Goal: Find contact information: Find contact information

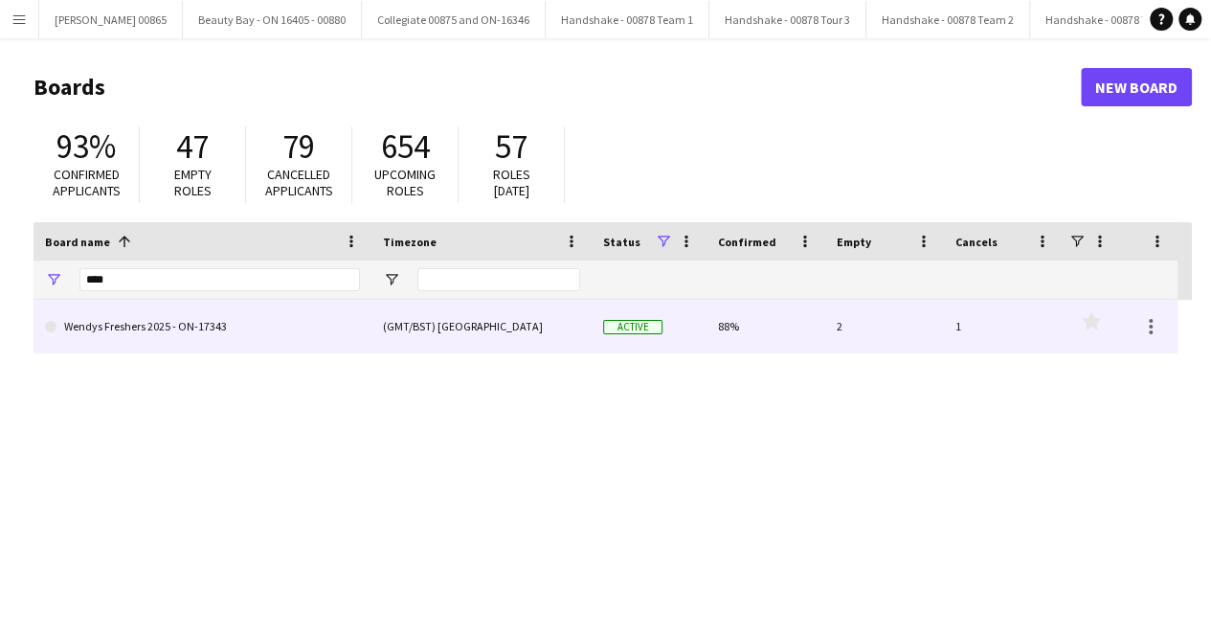
click at [151, 328] on link "Wendys Freshers 2025 - ON-17343" at bounding box center [202, 327] width 315 height 54
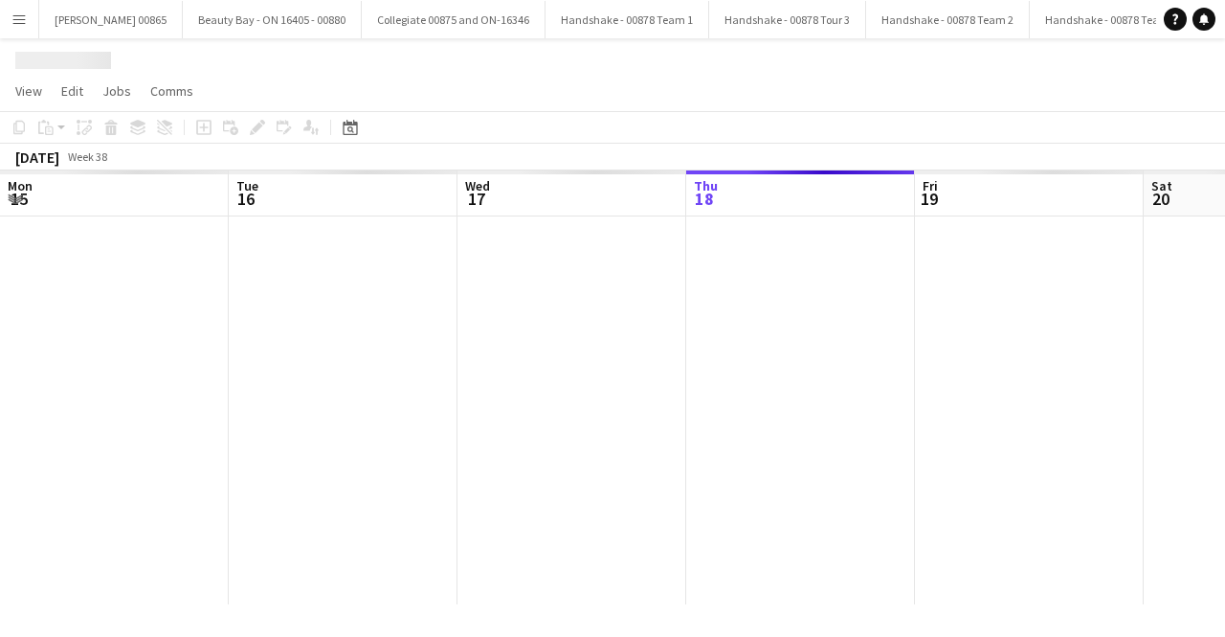
scroll to position [0, 458]
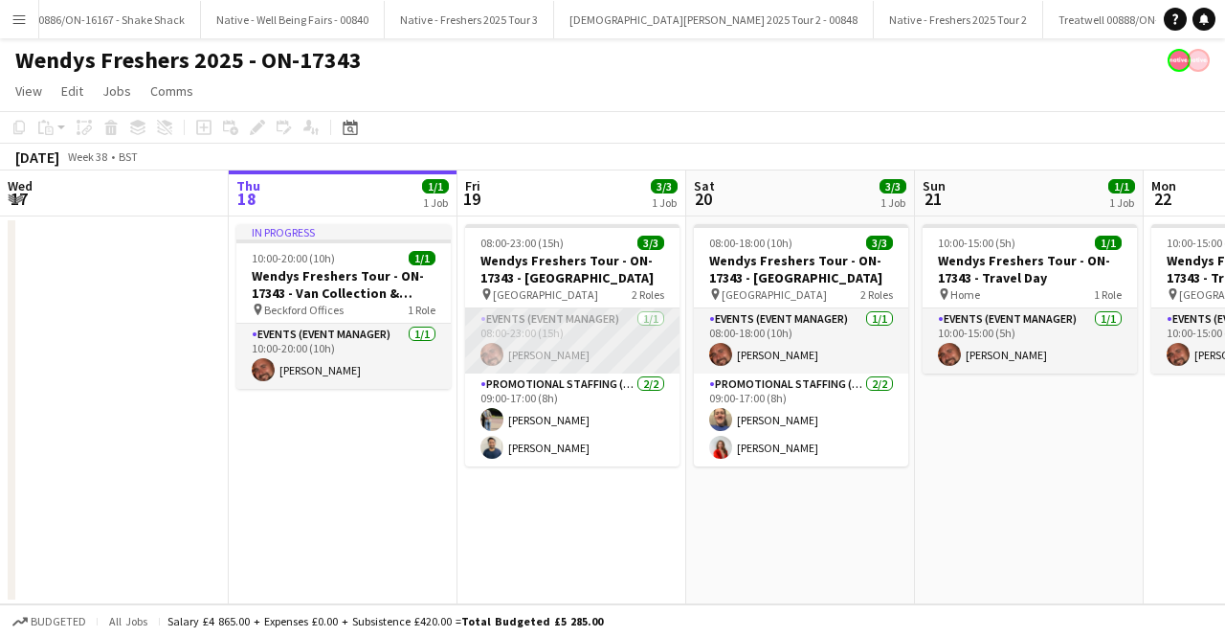
click at [566, 348] on app-card-role "Events (Event Manager) 1/1 08:00-23:00 (15h) Bradley Walker" at bounding box center [572, 340] width 214 height 65
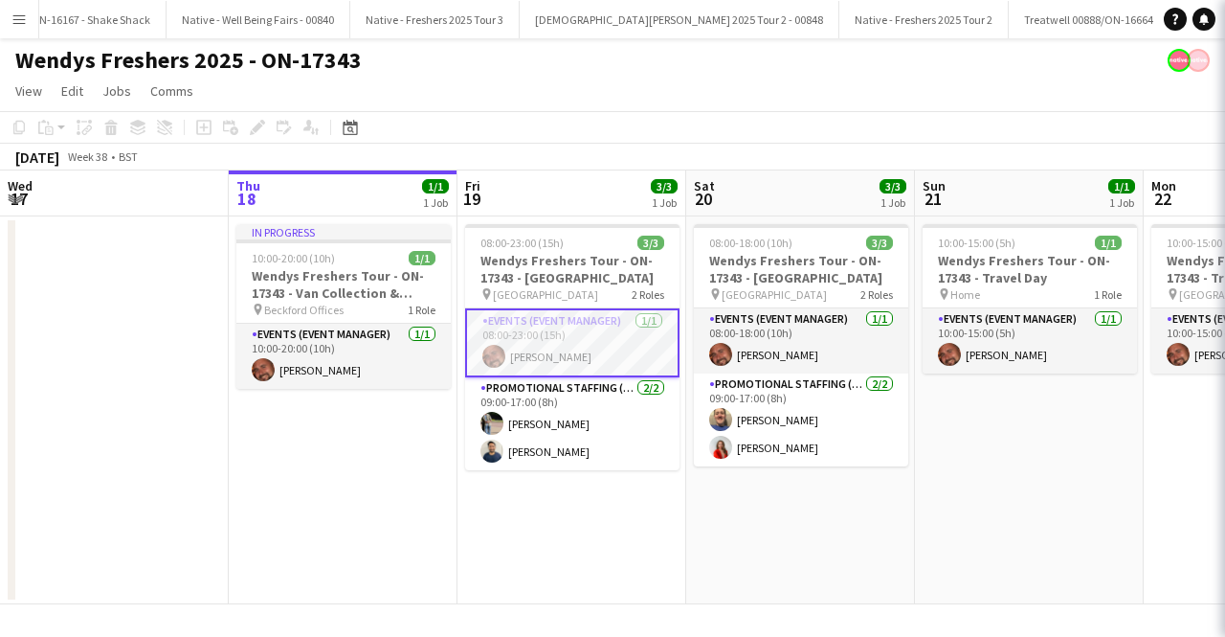
scroll to position [0, 2993]
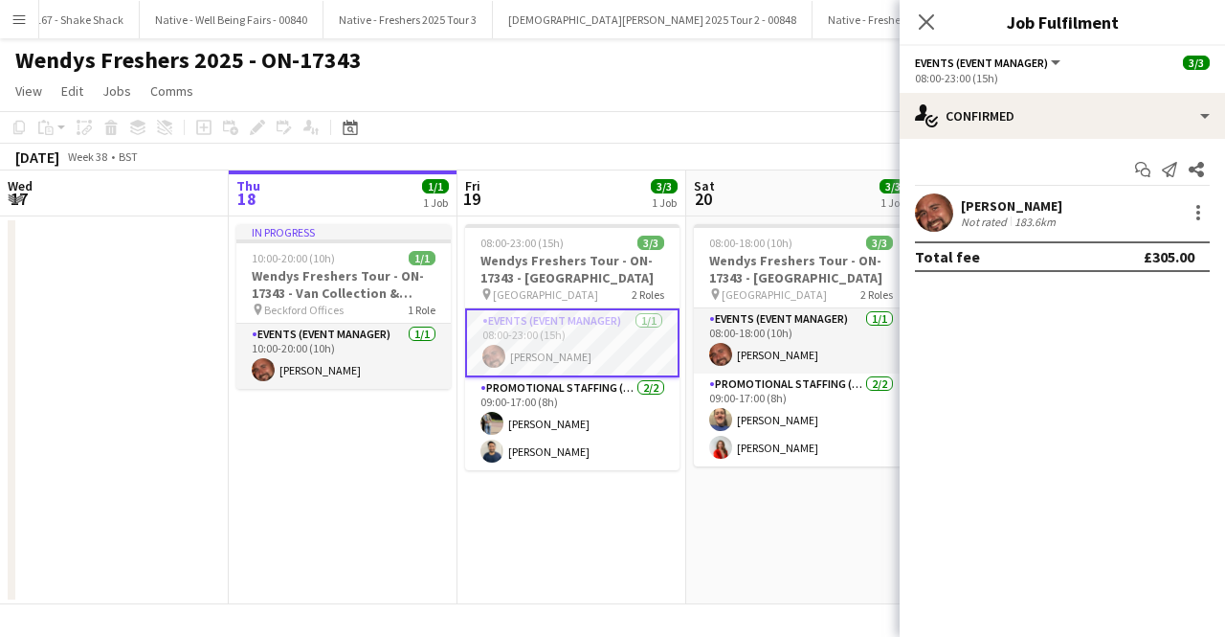
click at [1002, 199] on div "[PERSON_NAME]" at bounding box center [1011, 205] width 101 height 17
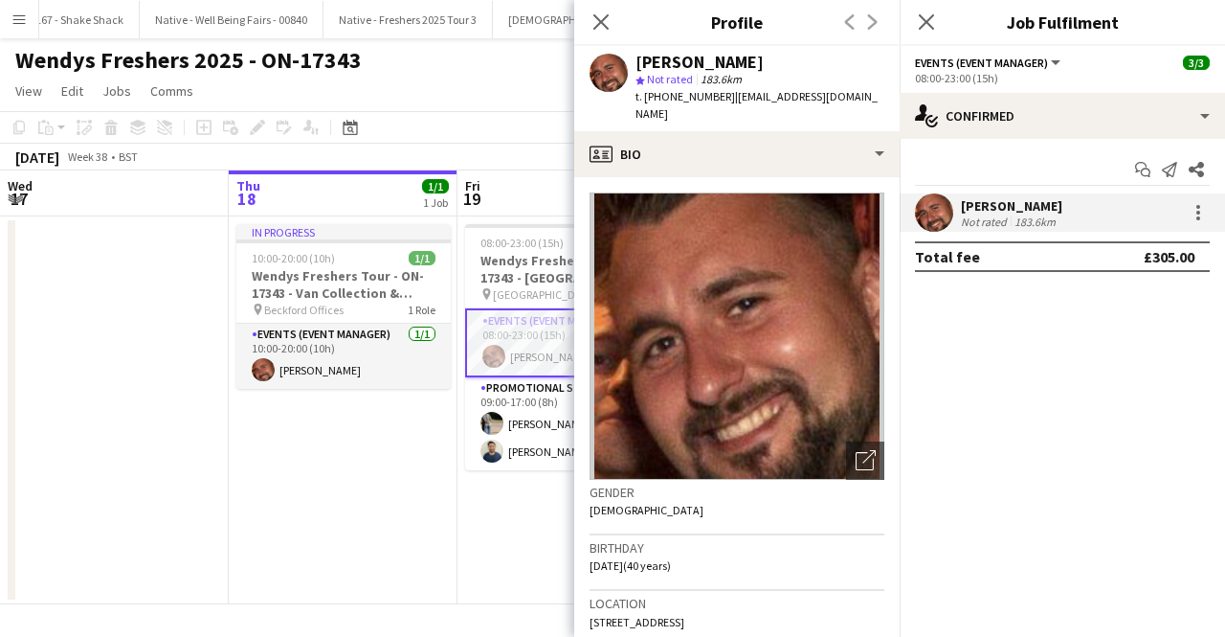
drag, startPoint x: 728, startPoint y: 97, endPoint x: 733, endPoint y: 122, distance: 25.5
click at [733, 122] on div "t. +447568545151 | bradleywalkereventmanager@gmail.com" at bounding box center [760, 105] width 249 height 34
copy span "bradleywalkereventmanager@gmail.com"
click at [769, 116] on div "t. +447568545151 | bradleywalkereventmanager@gmail.com" at bounding box center [760, 105] width 249 height 34
click at [746, 108] on div "t. +447568545151 | bradleywalkereventmanager@gmail.com" at bounding box center [760, 105] width 249 height 34
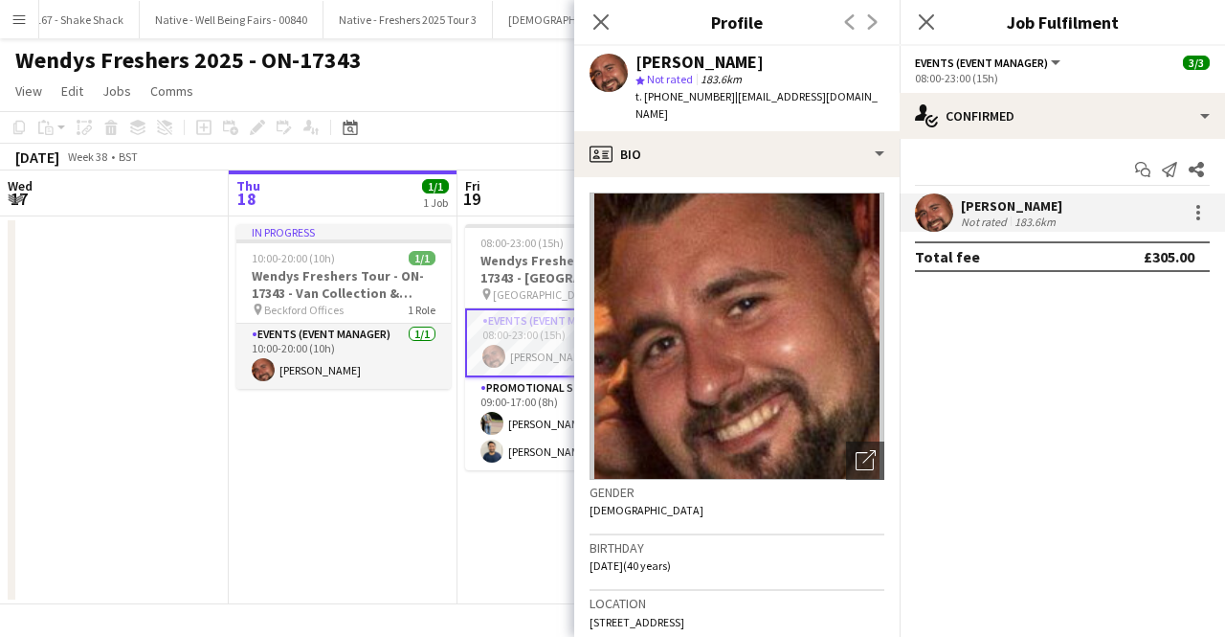
drag, startPoint x: 727, startPoint y: 97, endPoint x: 736, endPoint y: 106, distance: 13.5
click at [736, 106] on div "t. +447568545151 | bradleywalkereventmanager@gmail.com" at bounding box center [760, 105] width 249 height 34
copy span "bradleywalkereventmanager@gmail.com"
click at [408, 547] on app-date-cell "In progress 10:00-20:00 (10h) 1/1 Wendys Freshers Tour - ON-17343 - Van Collect…" at bounding box center [343, 410] width 229 height 388
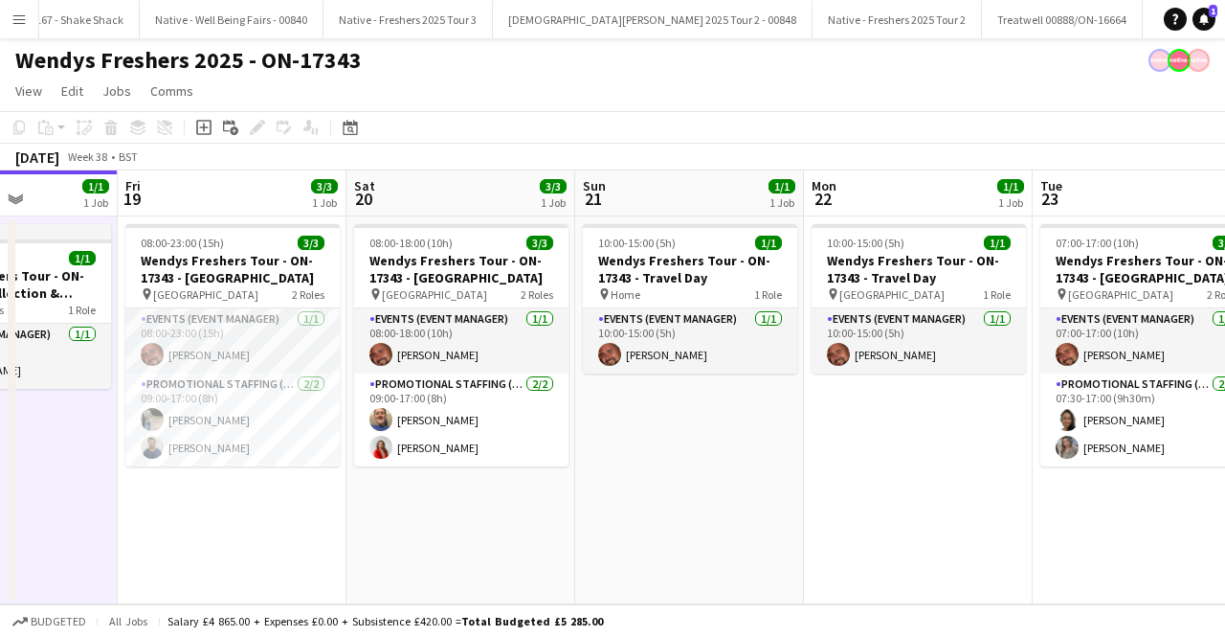
drag, startPoint x: 916, startPoint y: 502, endPoint x: 1076, endPoint y: 498, distance: 159.9
click at [577, 503] on app-calendar-viewport "Mon 15 Tue 16 Wed 17 Thu 18 1/1 1 Job Fri 19 3/3 1 Job Sat 20 3/3 1 Job Sun 21 …" at bounding box center [612, 387] width 1225 height 434
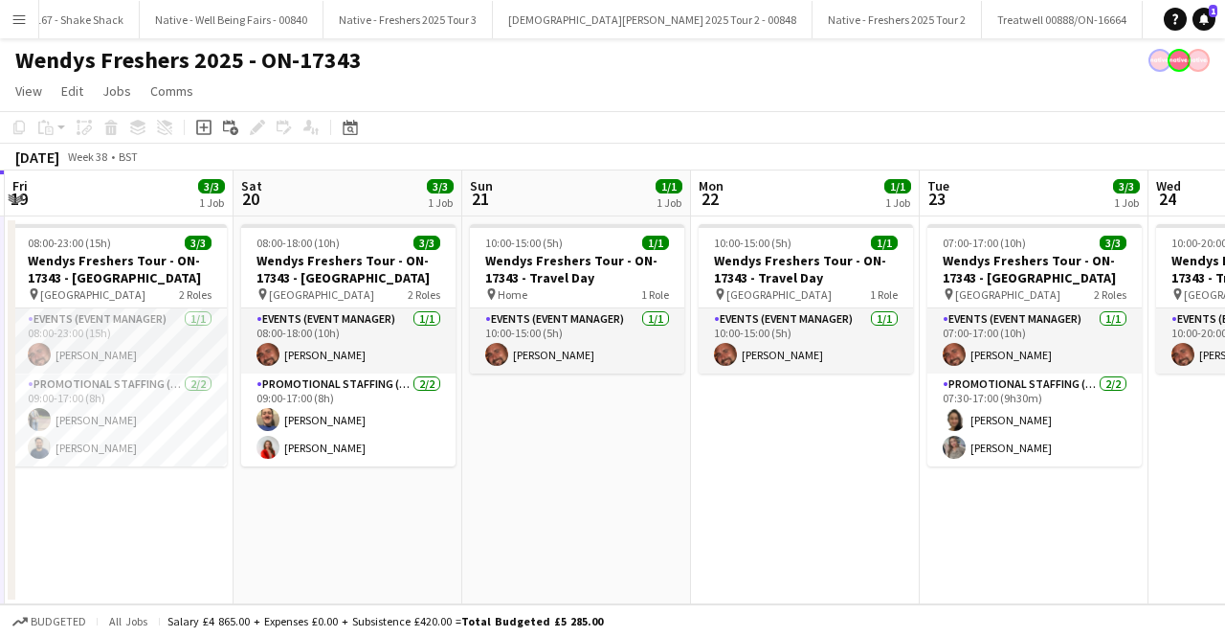
drag, startPoint x: 1135, startPoint y: 490, endPoint x: 603, endPoint y: 490, distance: 531.4
click at [622, 493] on app-calendar-viewport "Mon 15 Tue 16 Wed 17 Thu 18 1/1 1 Job Fri 19 3/3 1 Job Sat 20 3/3 1 Job Sun 21 …" at bounding box center [612, 387] width 1225 height 434
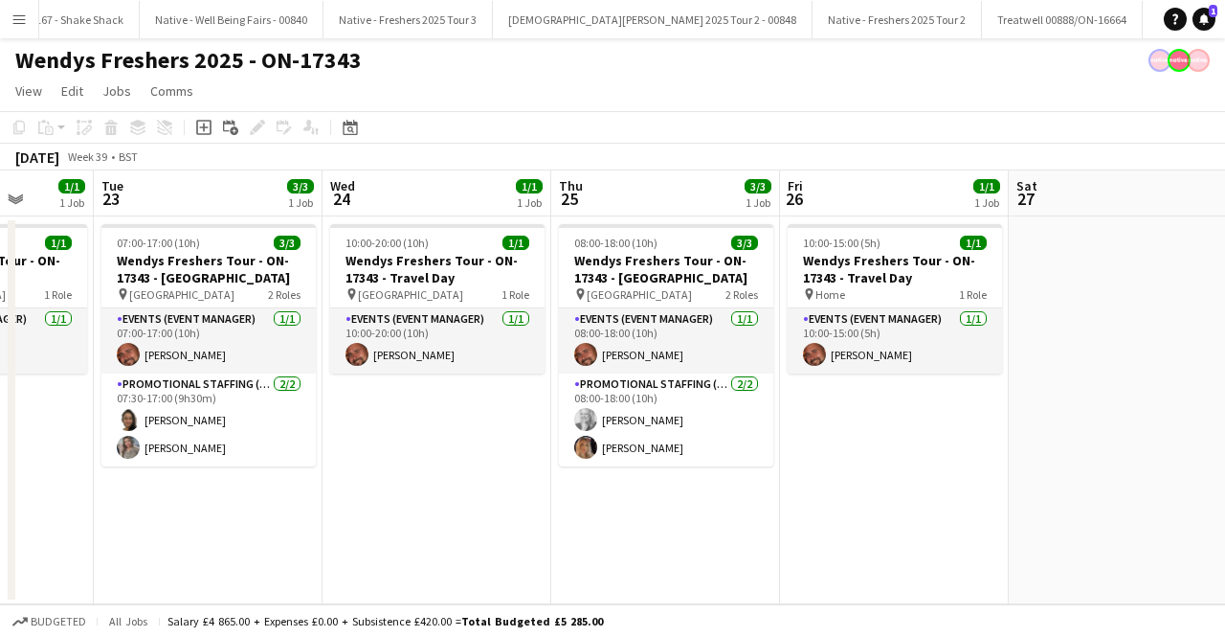
drag, startPoint x: 541, startPoint y: 480, endPoint x: 484, endPoint y: 478, distance: 56.5
click at [484, 478] on app-calendar-viewport "Sat 20 3/3 1 Job Sun 21 1/1 1 Job Mon 22 1/1 1 Job Tue 23 3/3 1 Job Wed 24 1/1 …" at bounding box center [612, 387] width 1225 height 434
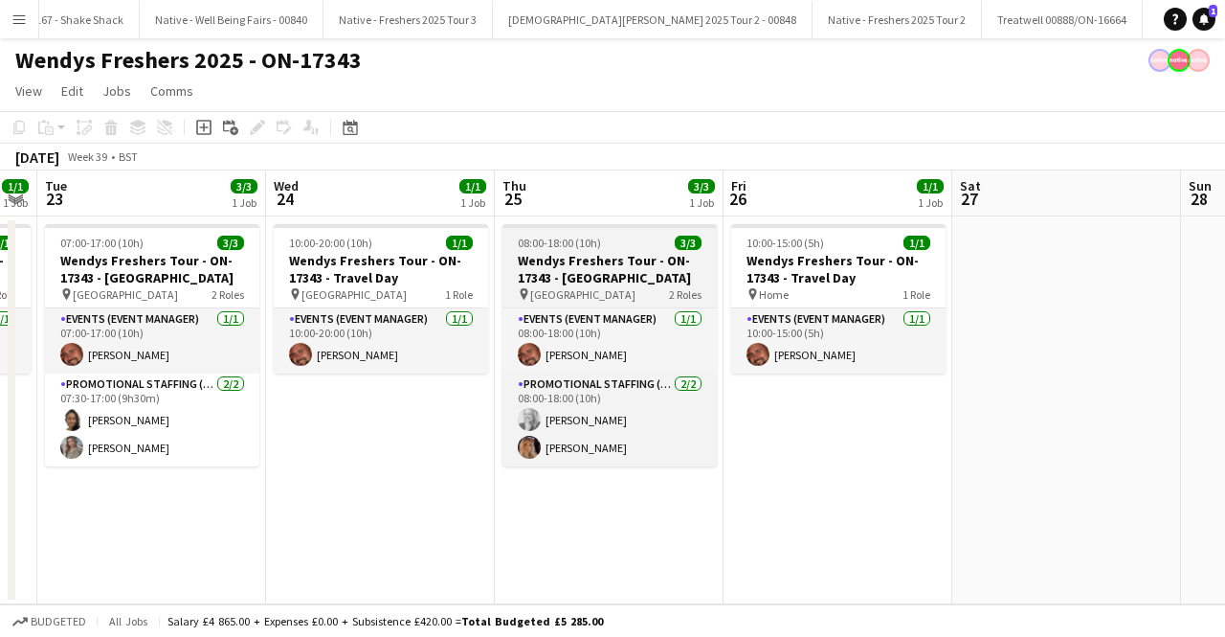
click at [609, 273] on h3 "Wendys Freshers Tour - ON-17343 - [GEOGRAPHIC_DATA]" at bounding box center [610, 269] width 214 height 34
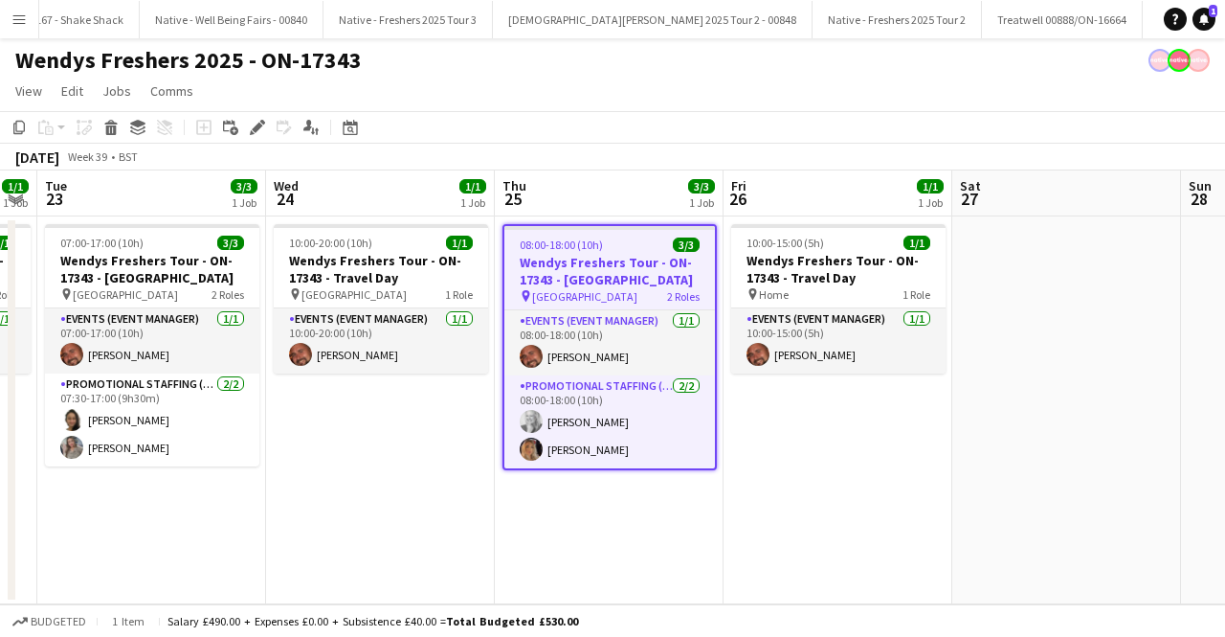
click at [845, 464] on app-date-cell "10:00-15:00 (5h) 1/1 Wendys Freshers Tour - ON-17343 - Travel Day pin Home 1 Ro…" at bounding box center [838, 410] width 229 height 388
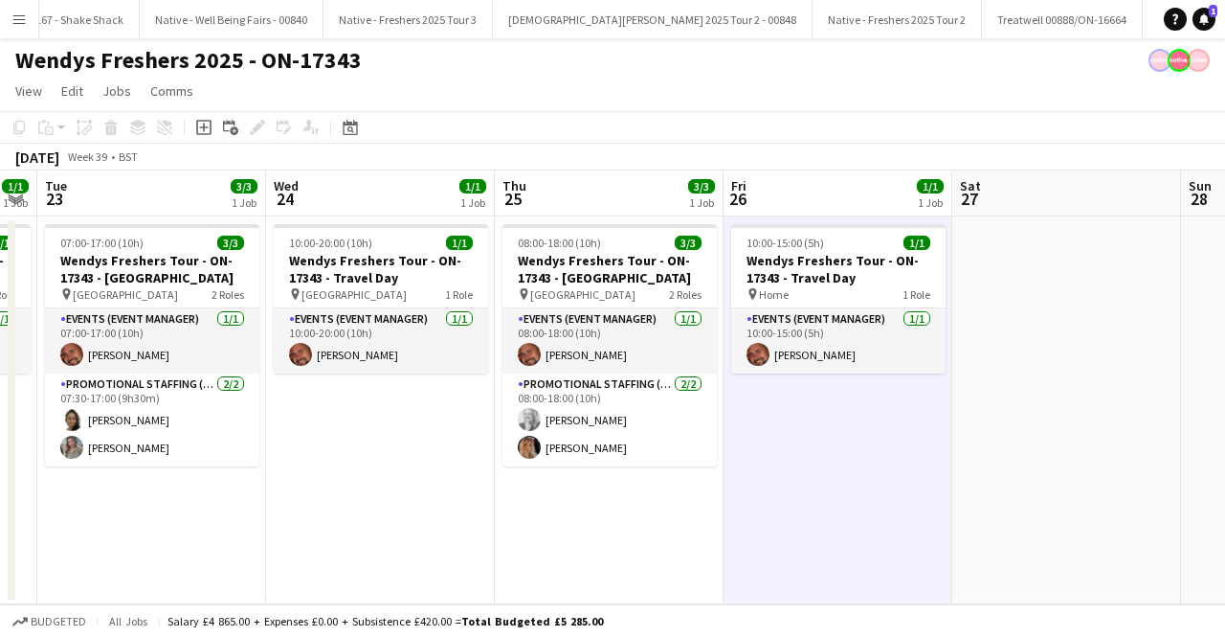
click at [635, 353] on app-card-role "Events (Event Manager) 1/1 08:00-18:00 (10h) Bradley Walker" at bounding box center [610, 340] width 214 height 65
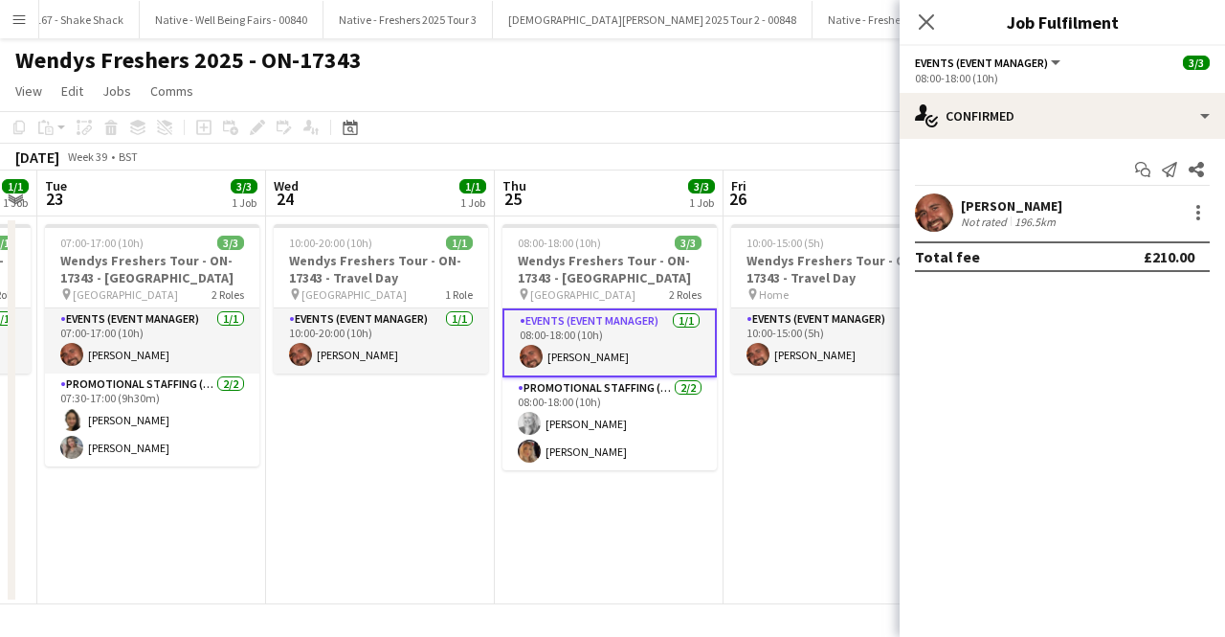
click at [1002, 190] on div "Start chat Send notification Share Bradley Walker Not rated 196.5km Total fee £…" at bounding box center [1063, 213] width 326 height 148
click at [1007, 206] on div "[PERSON_NAME]" at bounding box center [1011, 205] width 101 height 17
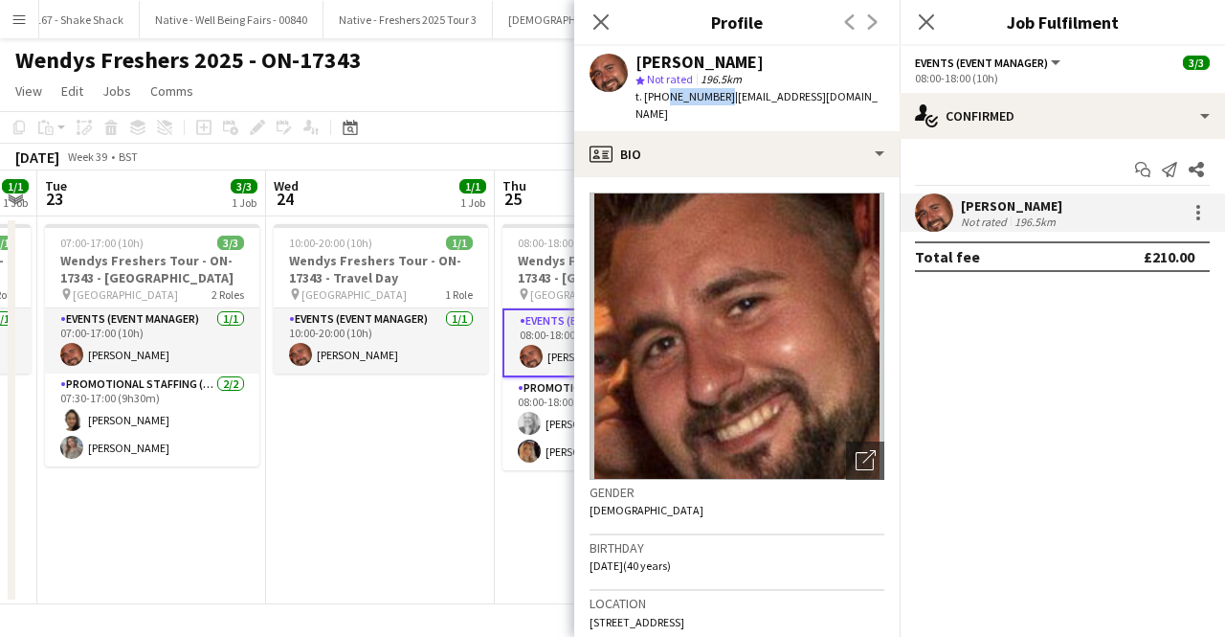
drag, startPoint x: 718, startPoint y: 97, endPoint x: 663, endPoint y: 96, distance: 55.5
click at [663, 96] on span "t. +447568545151" at bounding box center [686, 96] width 100 height 14
drag, startPoint x: 726, startPoint y: 110, endPoint x: 727, endPoint y: 101, distance: 9.6
click at [727, 101] on div "t. +447568545151 | bradleywalkereventmanager@gmail.com" at bounding box center [760, 105] width 249 height 34
copy span "bradleywalkereventmanager@gmail.com"
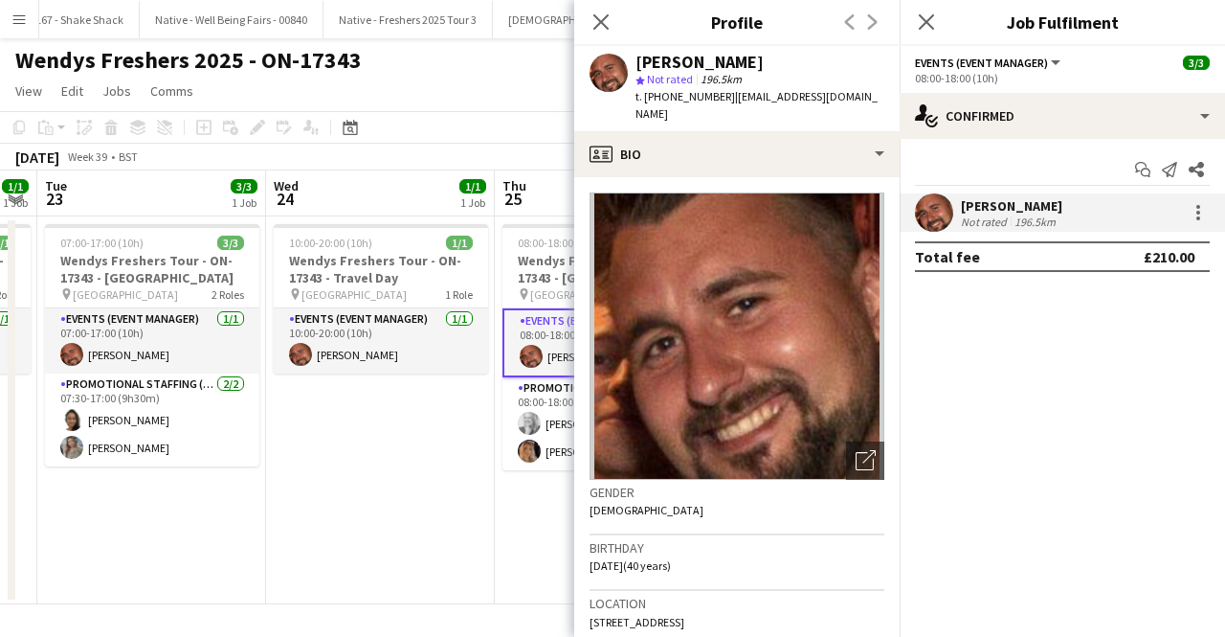
click at [954, 417] on mat-expansion-panel "check Confirmed Start chat Send notification Share Bradley Walker Not rated 196…" at bounding box center [1063, 388] width 326 height 498
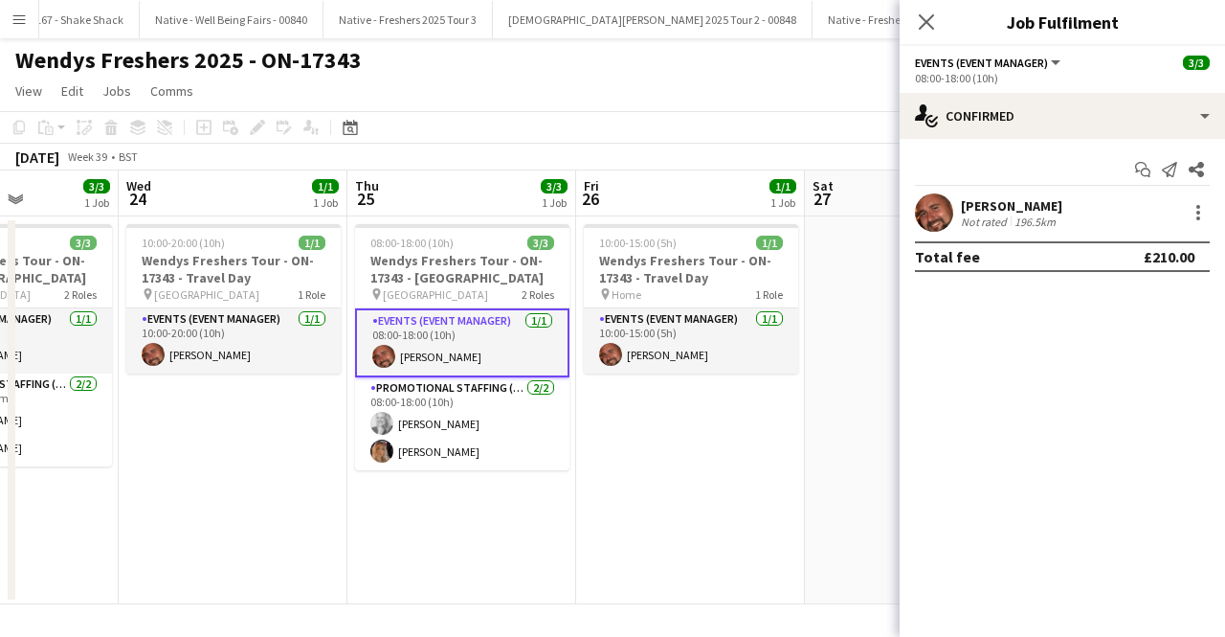
drag, startPoint x: 783, startPoint y: 462, endPoint x: 156, endPoint y: 416, distance: 628.8
click at [153, 416] on app-calendar-viewport "Sat 20 3/3 1 Job Sun 21 1/1 1 Job Mon 22 1/1 1 Job Tue 23 3/3 1 Job Wed 24 1/1 …" at bounding box center [612, 387] width 1225 height 434
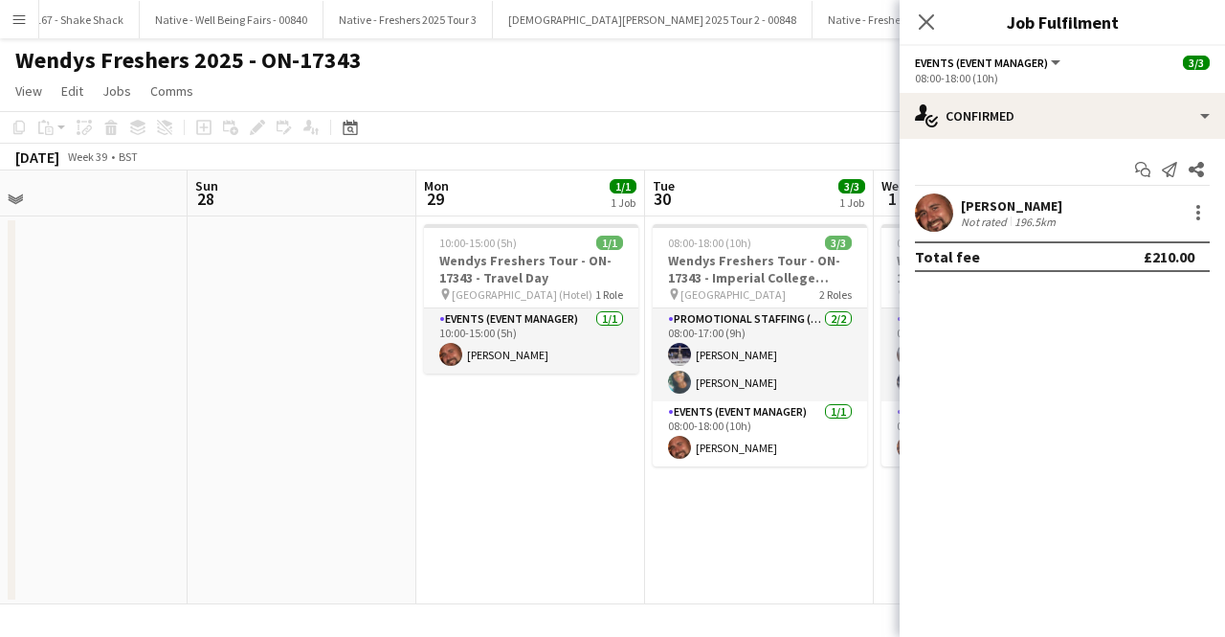
drag, startPoint x: 393, startPoint y: 395, endPoint x: 235, endPoint y: 392, distance: 158.0
click at [235, 392] on app-calendar-viewport "Wed 24 1/1 1 Job Thu 25 3/3 1 Job Fri 26 1/1 1 Job Sat 27 Sun 28 Mon 29 1/1 1 J…" at bounding box center [612, 387] width 1225 height 434
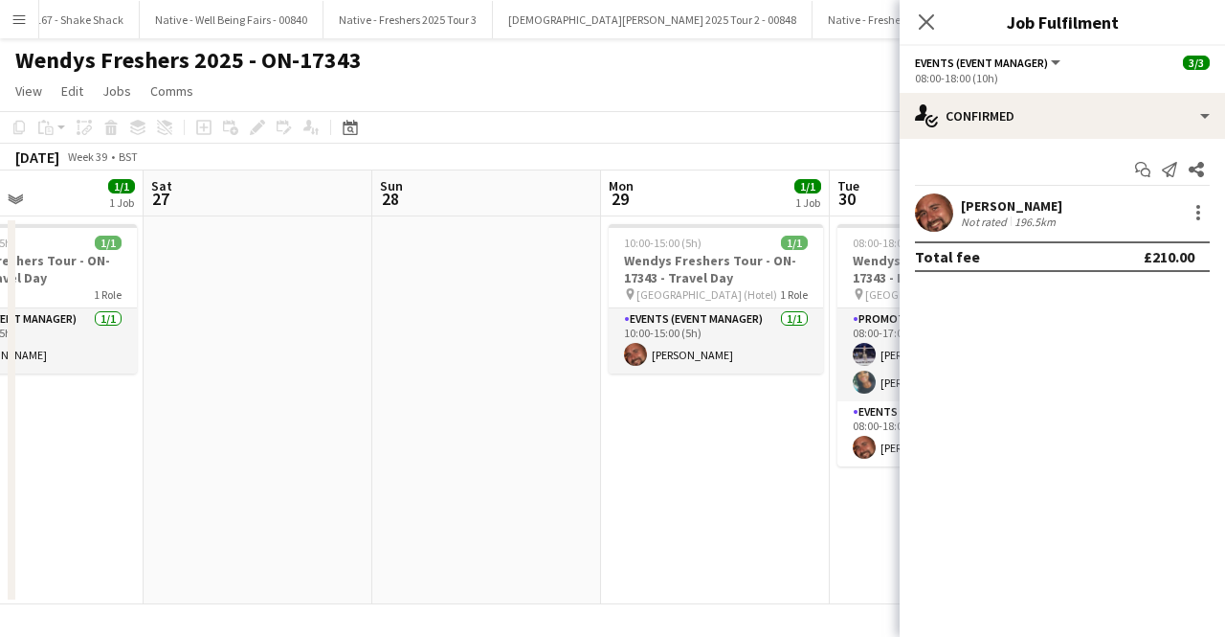
drag, startPoint x: 505, startPoint y: 392, endPoint x: 188, endPoint y: 401, distance: 317.0
click at [190, 401] on app-calendar-viewport "Wed 24 1/1 1 Job Thu 25 3/3 1 Job Fri 26 1/1 1 Job Sat 27 Sun 28 Mon 29 1/1 1 J…" at bounding box center [612, 387] width 1225 height 434
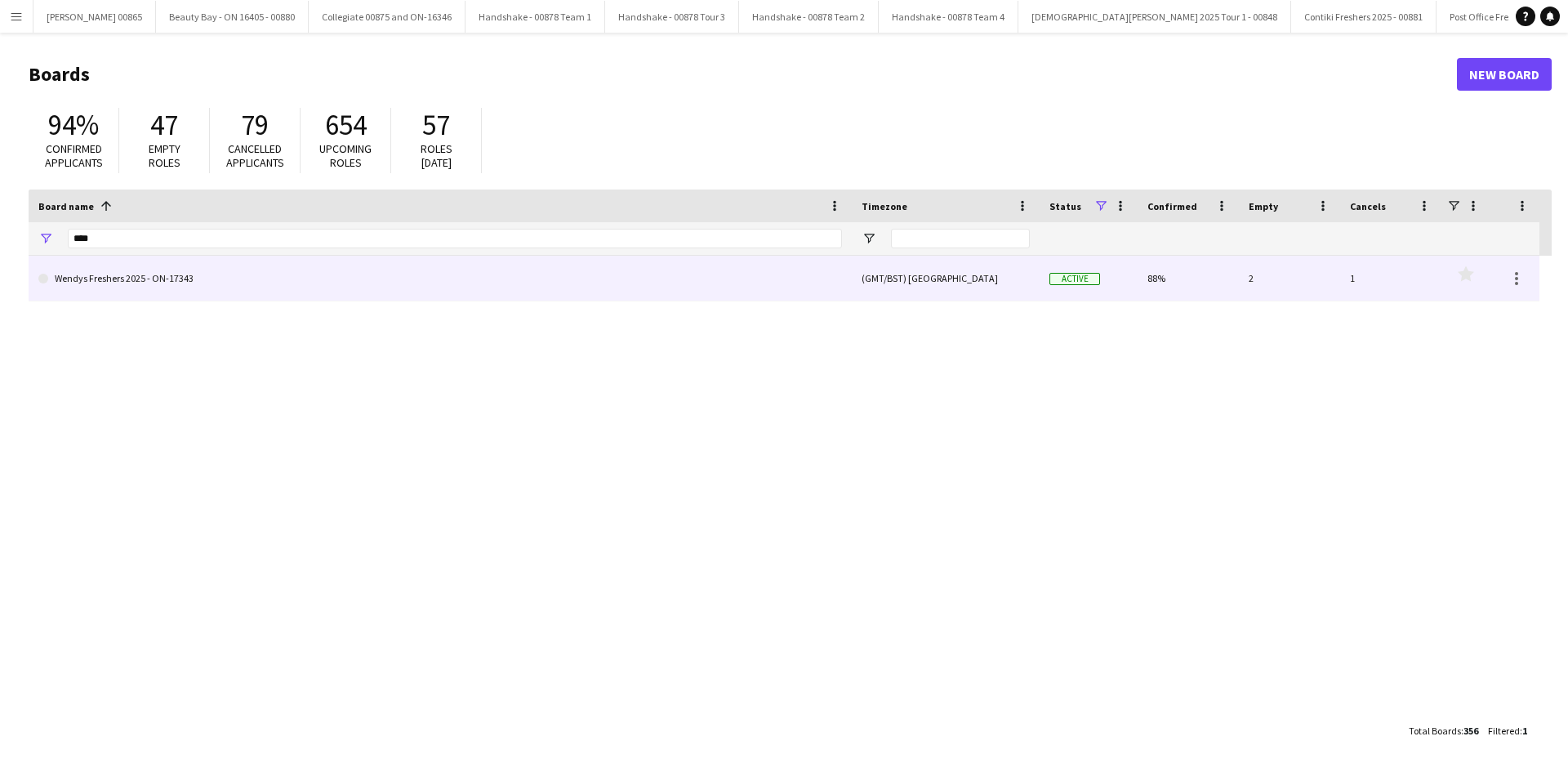
click at [382, 283] on link "Wendys Freshers 2025 - ON-17343" at bounding box center [440, 279] width 804 height 46
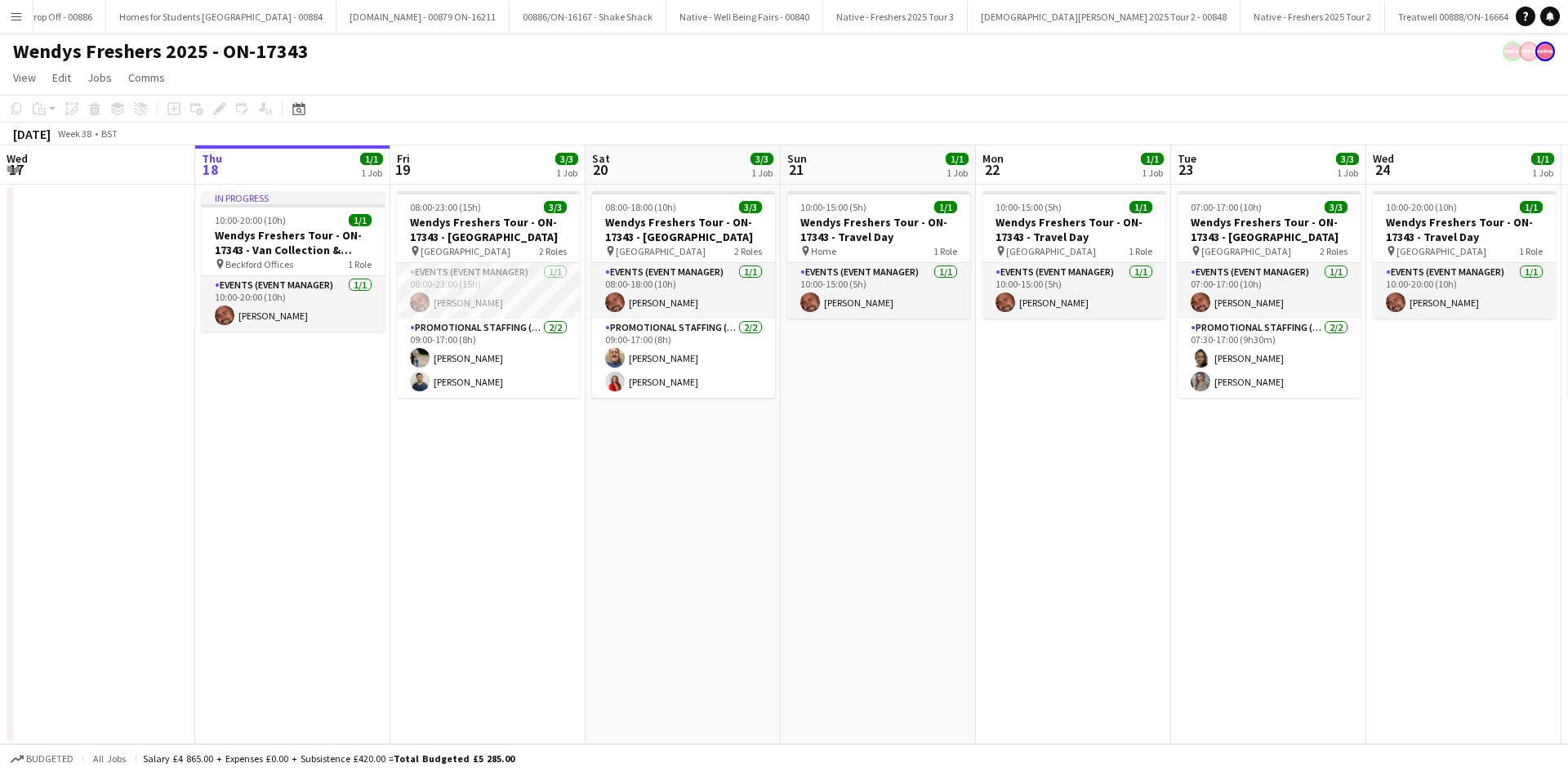
scroll to position [0, 2038]
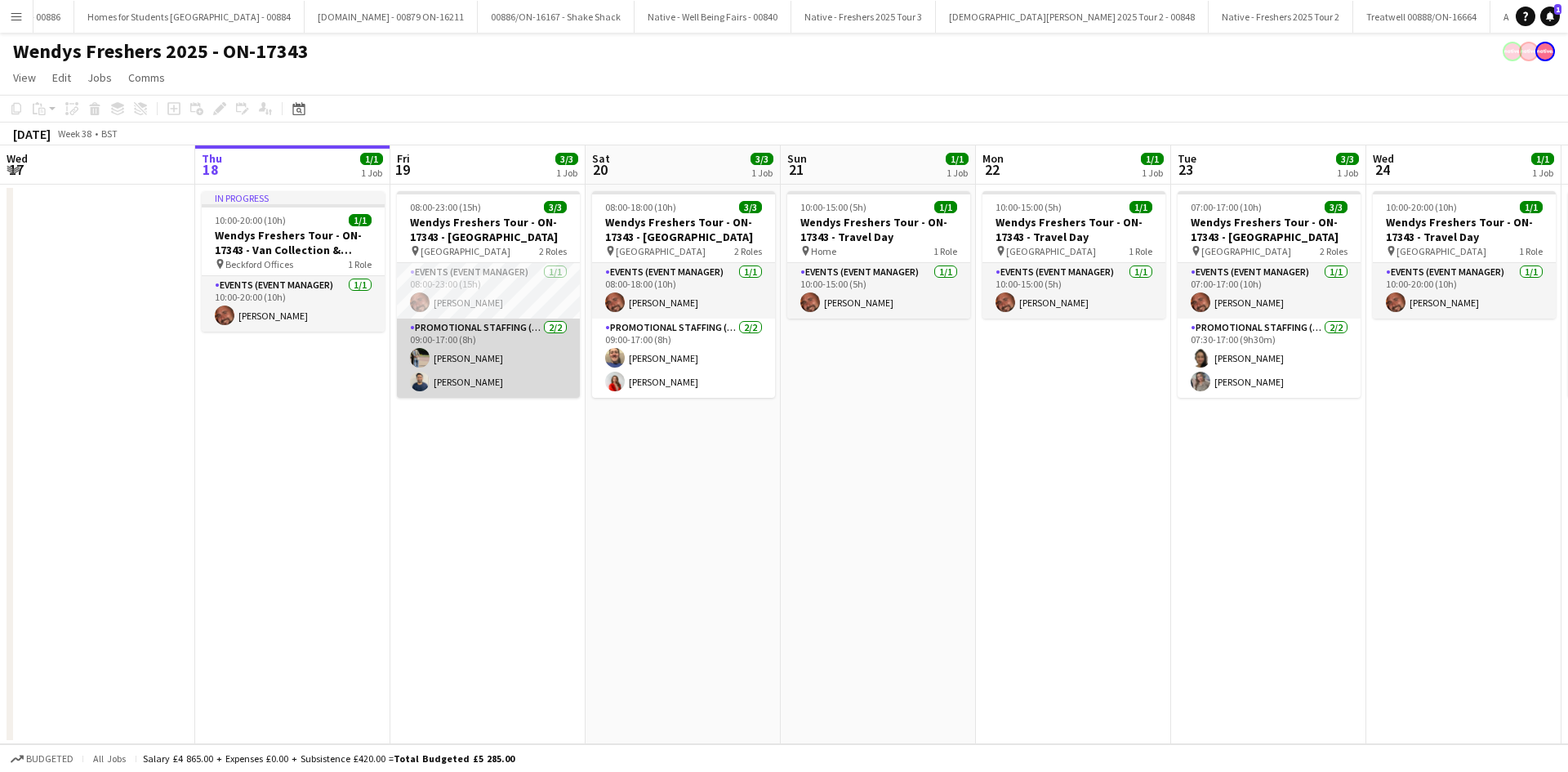
click at [508, 371] on app-card-role "Promotional Staffing (Brand Ambassadors) [DATE] 09:00-17:00 (8h) [PERSON_NAME] …" at bounding box center [488, 357] width 183 height 79
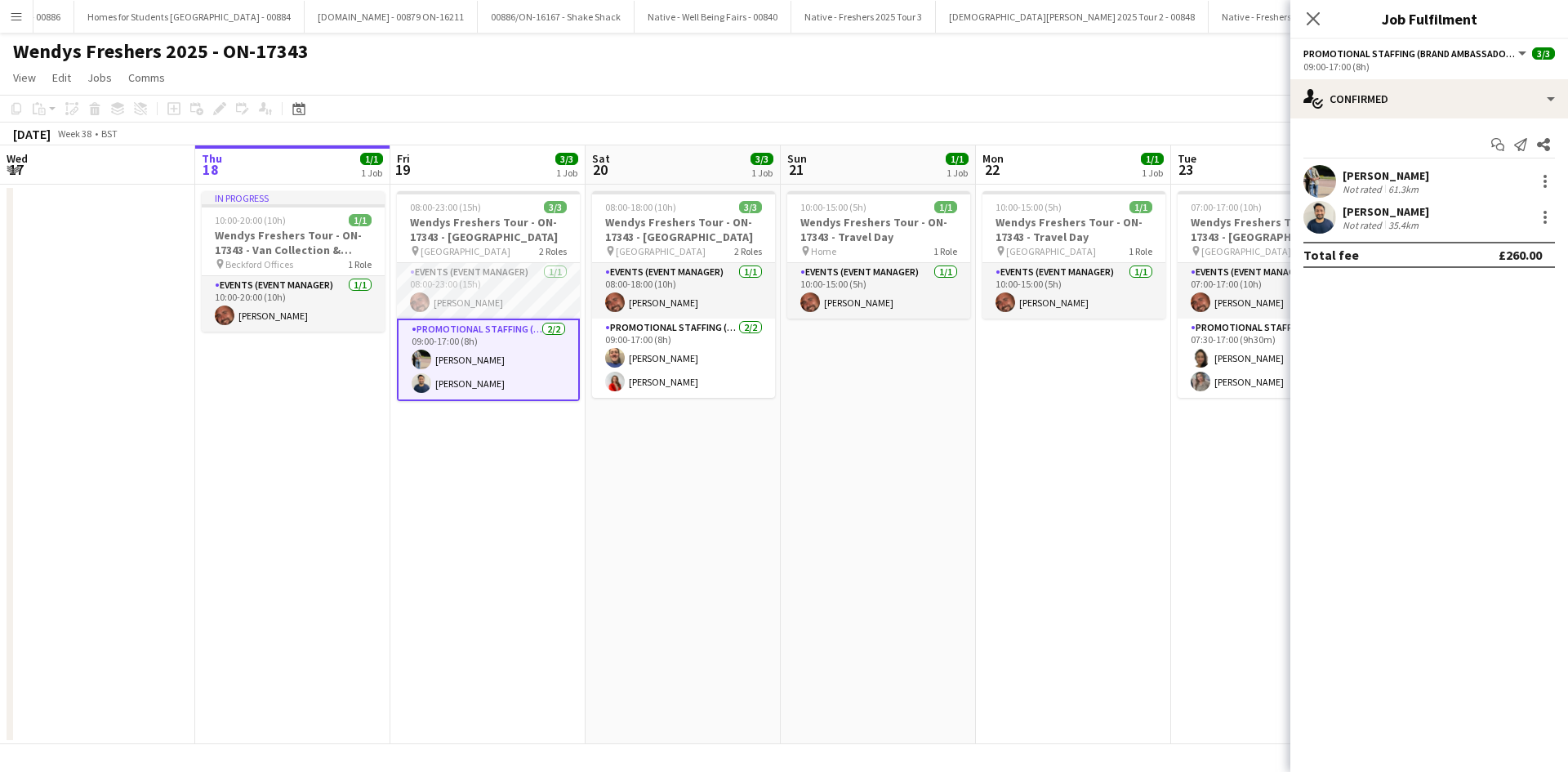
click at [1375, 187] on div "Not rated" at bounding box center [1364, 189] width 43 height 12
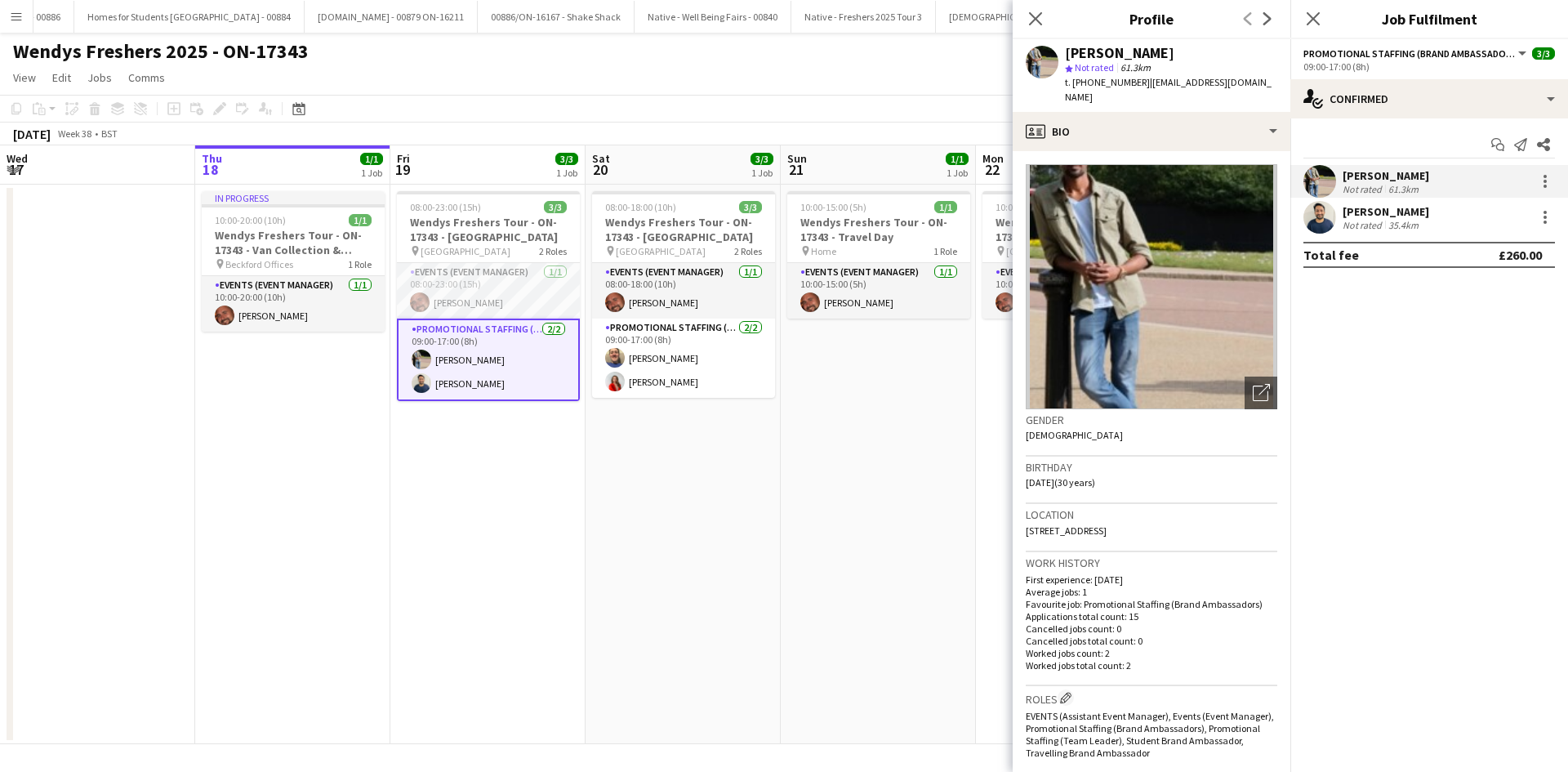
click at [1122, 84] on span "t. [PHONE_NUMBER]" at bounding box center [1107, 82] width 85 height 12
copy span "447818936715"
click at [1380, 228] on div "Not rated" at bounding box center [1364, 225] width 43 height 12
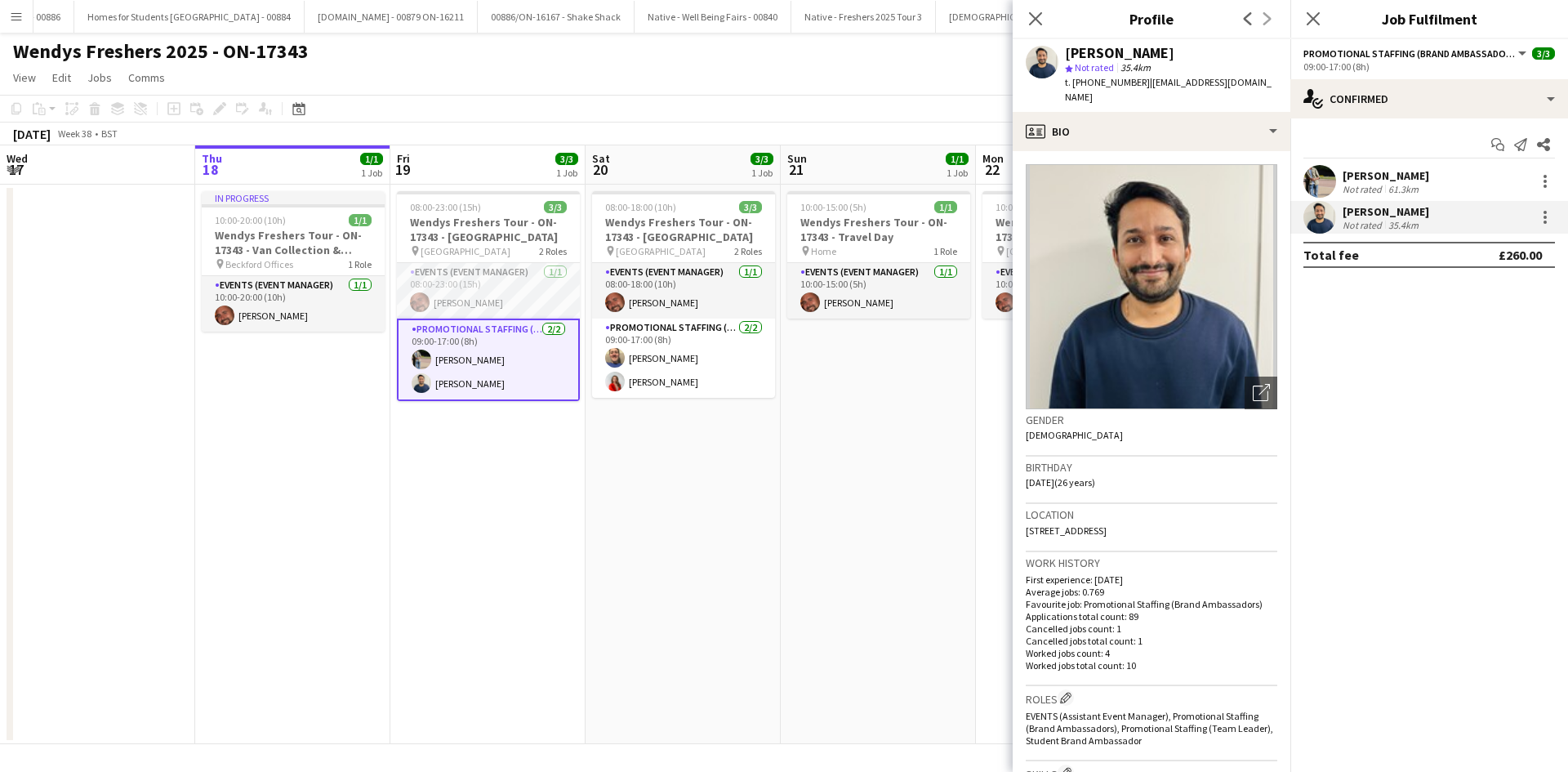
click at [1112, 81] on span "t. [PHONE_NUMBER]" at bounding box center [1107, 82] width 85 height 12
copy span "447445740708"
click at [721, 84] on app-page-menu "View Day view expanded Day view collapsed Month view Date picker Jump to [DATE]…" at bounding box center [784, 79] width 1568 height 31
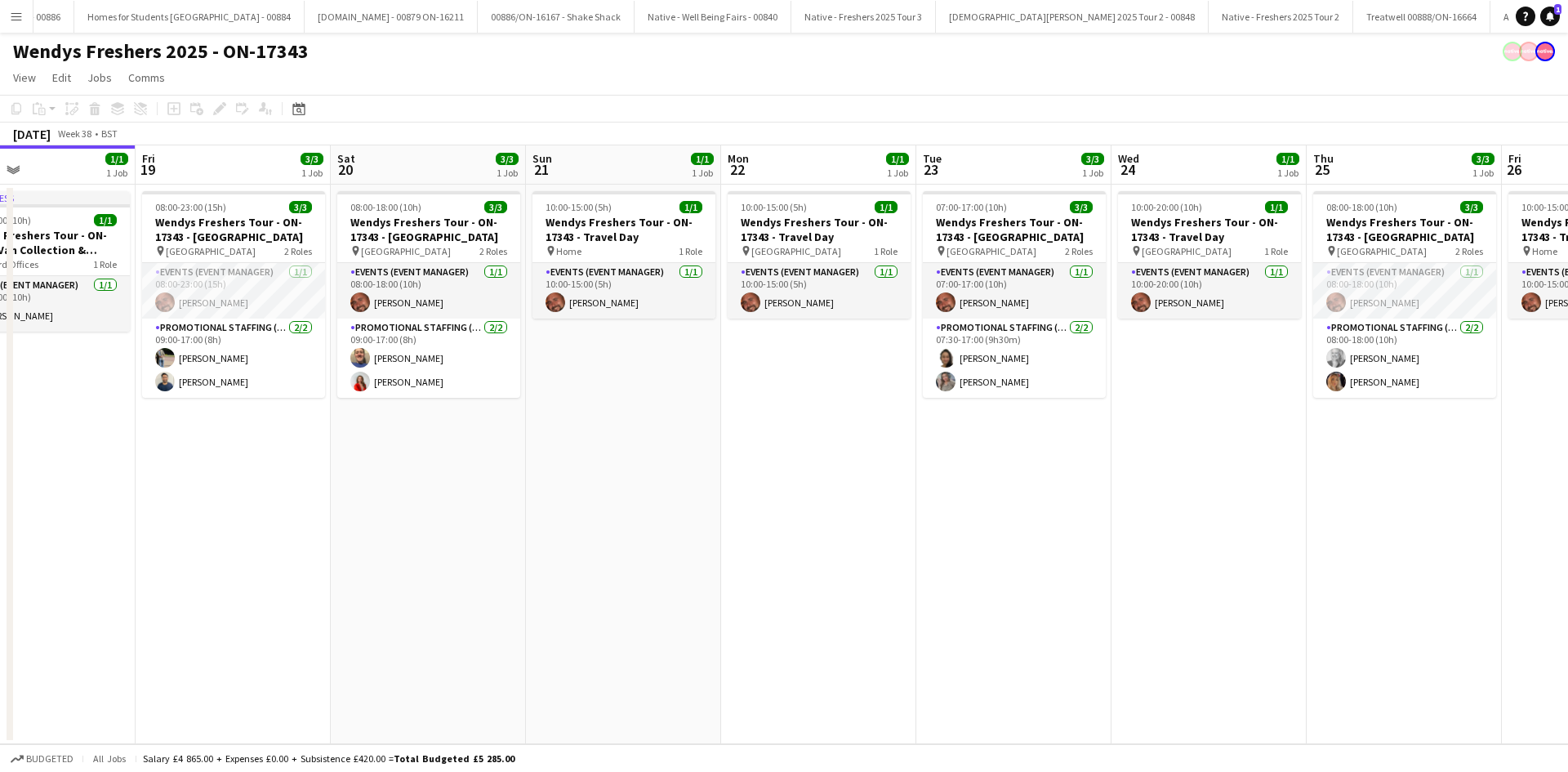
drag, startPoint x: 1150, startPoint y: 511, endPoint x: 1005, endPoint y: 502, distance: 145.3
click at [891, 520] on app-calendar-viewport "Mon 15 Tue 16 Wed 17 Thu 18 1/1 1 Job Fri 19 3/3 1 Job Sat 20 3/3 1 Job Sun 21 …" at bounding box center [784, 444] width 1568 height 599
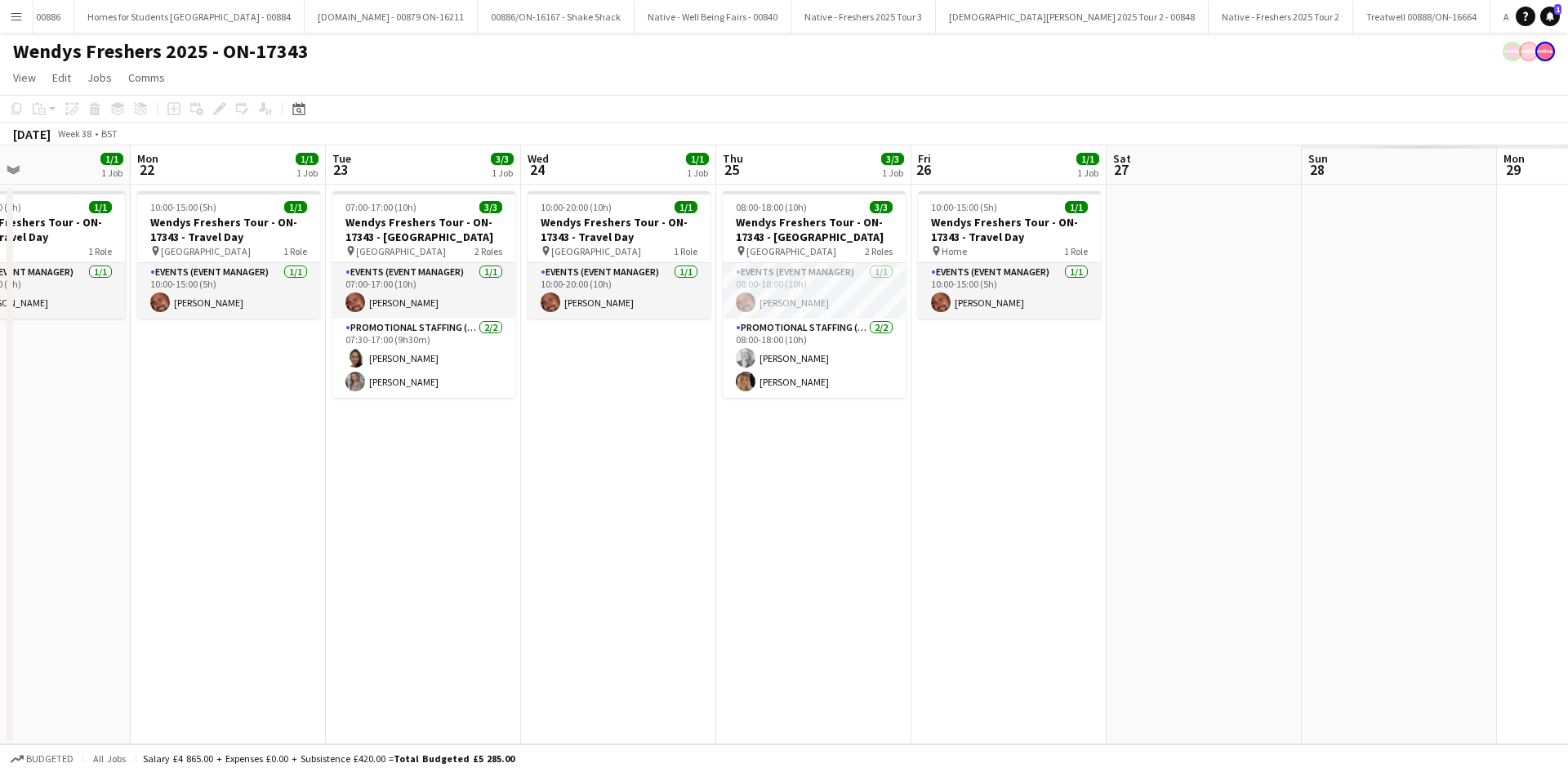
scroll to position [0, 503]
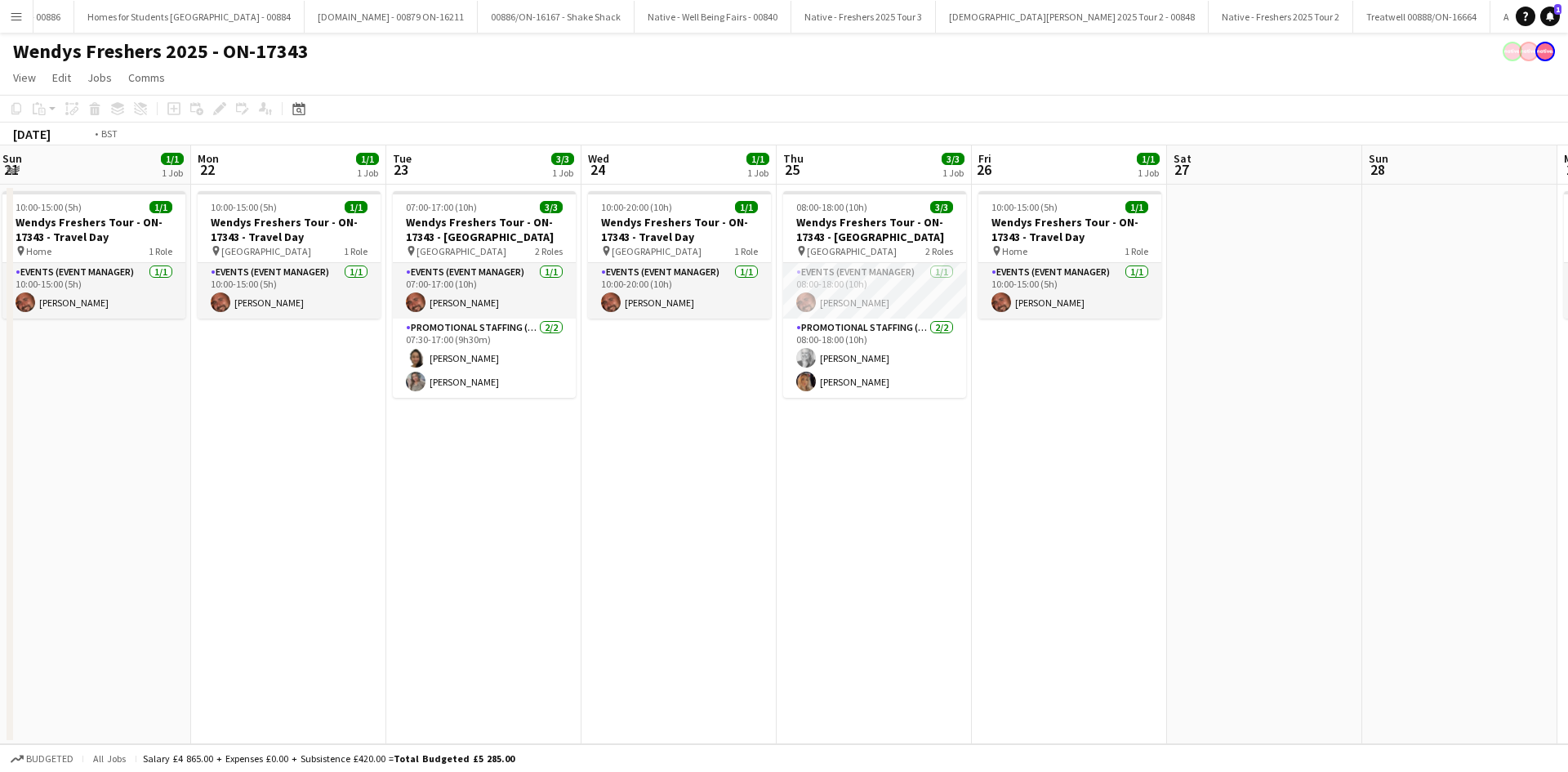
drag, startPoint x: 1293, startPoint y: 496, endPoint x: 256, endPoint y: 529, distance: 1037.5
click at [183, 529] on app-calendar-viewport "Thu 18 1/1 1 Job Fri 19 3/3 1 Job Sat 20 3/3 1 Job Sun 21 1/1 1 Job Mon 22 1/1 …" at bounding box center [784, 444] width 1568 height 599
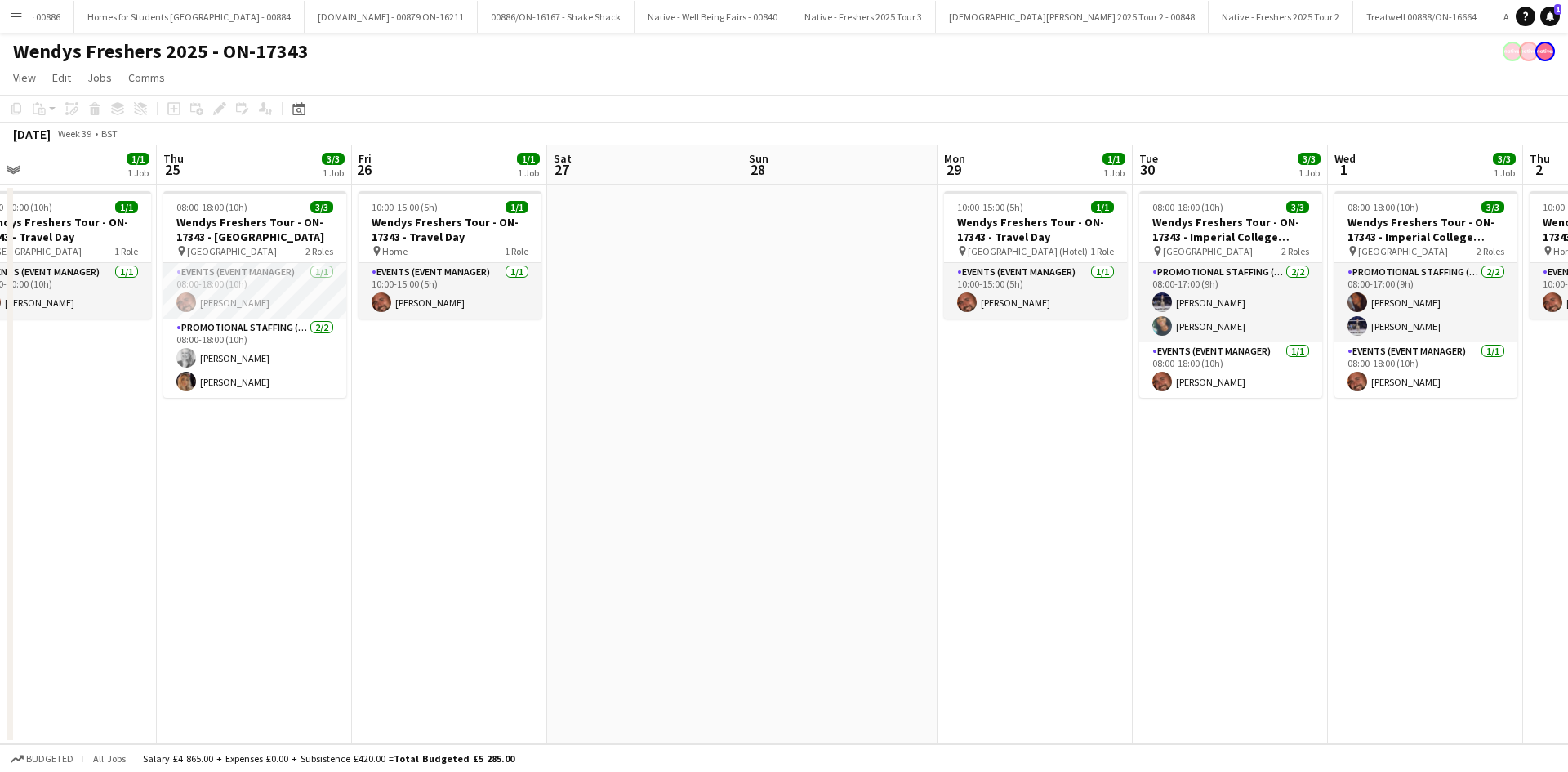
drag, startPoint x: 456, startPoint y: 490, endPoint x: 445, endPoint y: 490, distance: 11.0
click at [447, 490] on app-calendar-viewport "Sun 21 1/1 1 Job Mon 22 1/1 1 Job Tue 23 3/3 1 Job Wed 24 1/1 1 Job Thu 25 3/3 …" at bounding box center [784, 444] width 1568 height 599
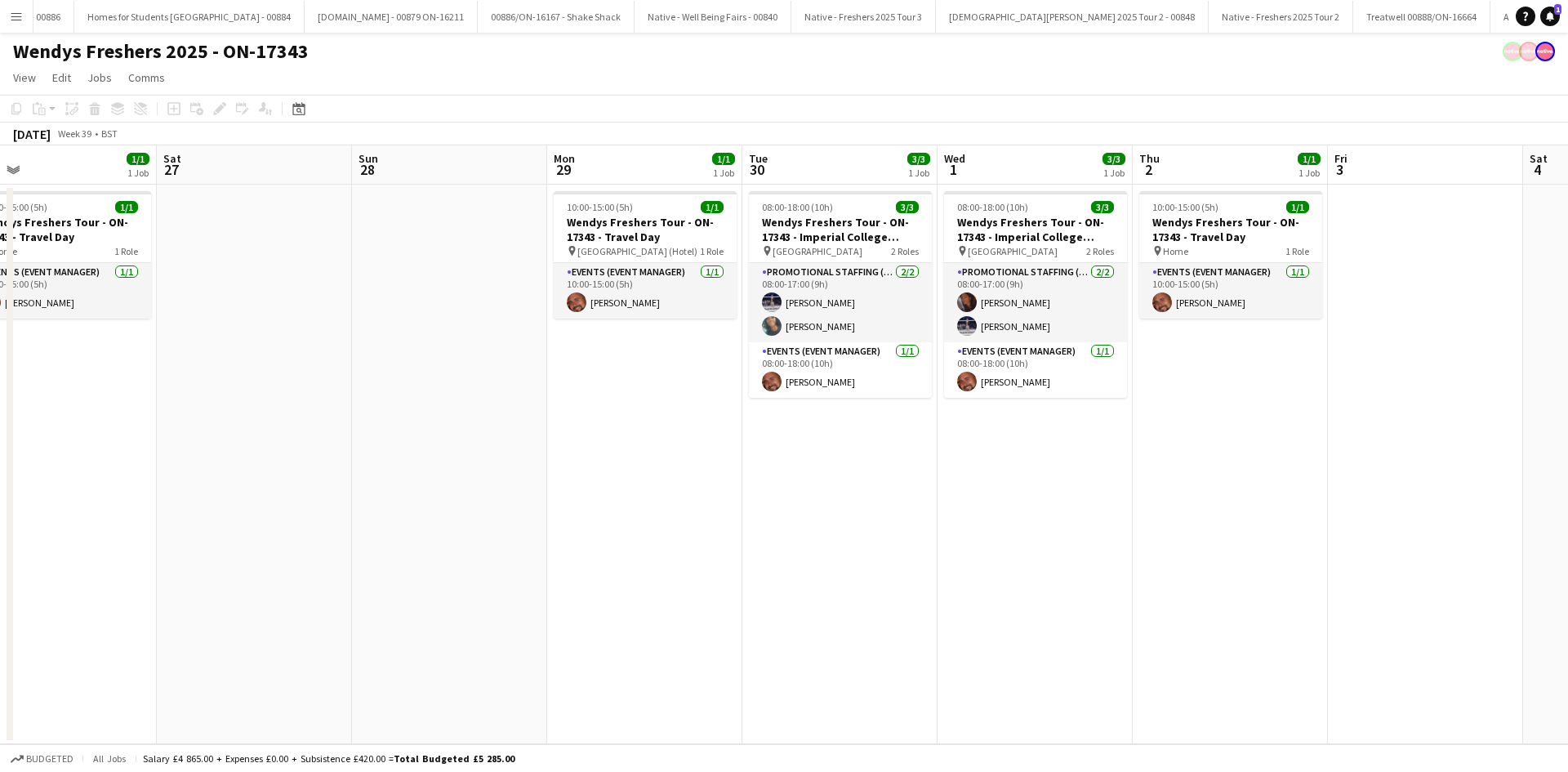
scroll to position [0, 642]
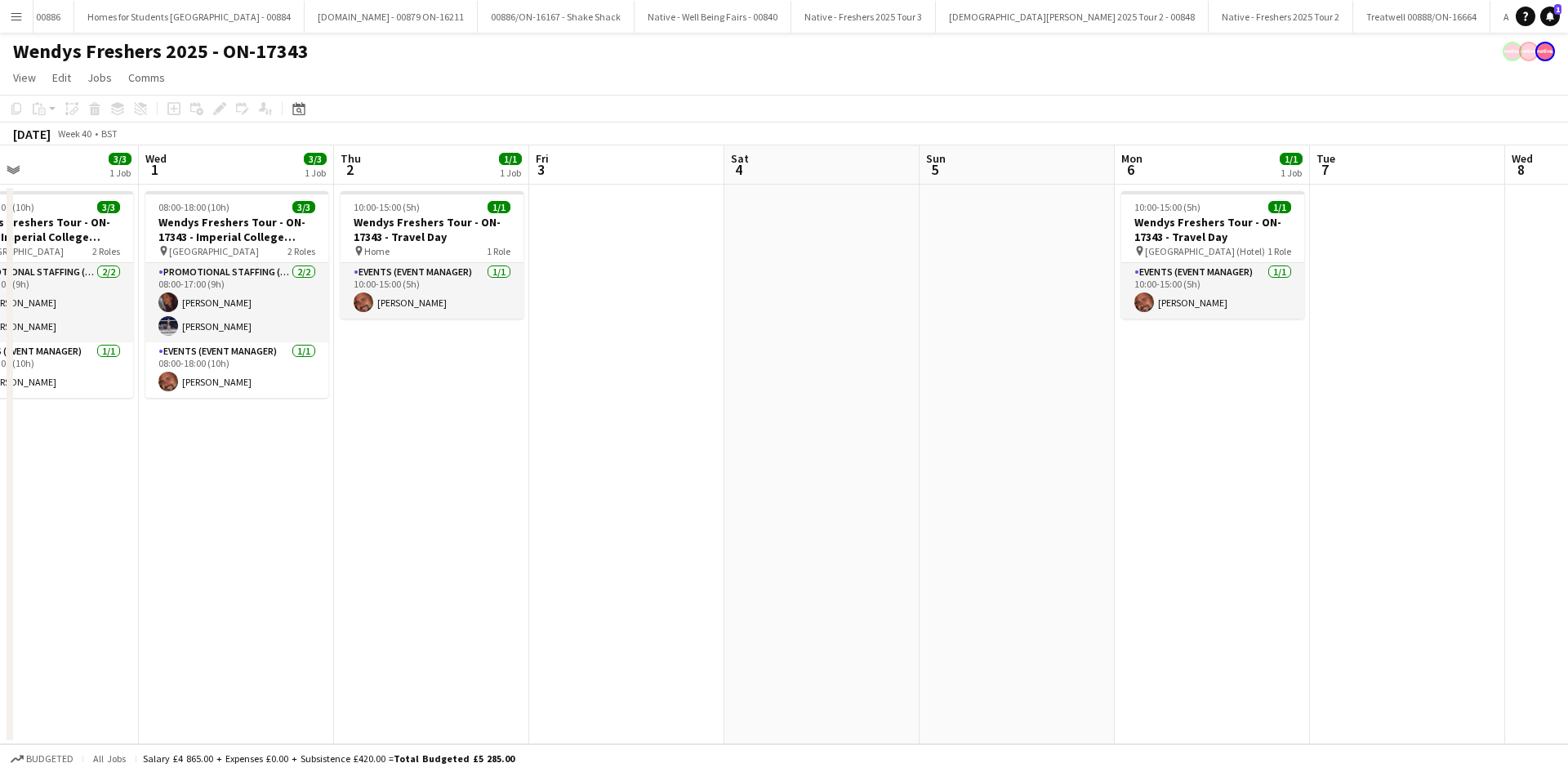
drag, startPoint x: 1327, startPoint y: 342, endPoint x: 559, endPoint y: 344, distance: 768.0
click at [559, 344] on app-calendar-viewport "Sat 27 Sun 28 Mon 29 1/1 1 Job Tue 30 3/3 1 Job Wed 1 3/3 1 Job Thu 2 1/1 1 Job…" at bounding box center [784, 444] width 1568 height 599
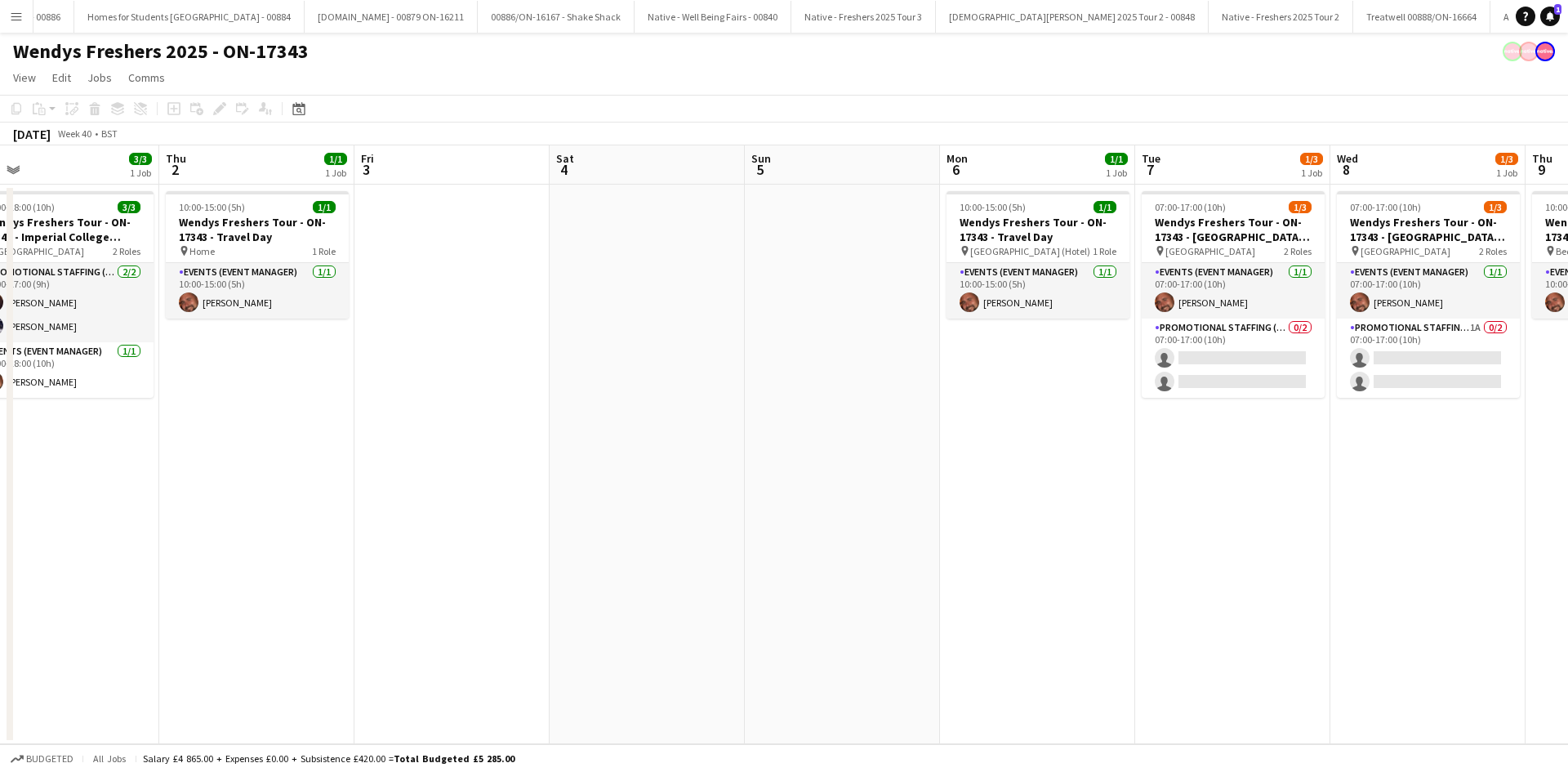
drag, startPoint x: 1114, startPoint y: 333, endPoint x: 492, endPoint y: 369, distance: 623.0
click at [492, 369] on app-calendar-viewport "Sun 28 Mon 29 1/1 1 Job Tue 30 3/3 1 Job Wed 1 3/3 1 Job Thu 2 1/1 1 Job Fri 3 …" at bounding box center [784, 444] width 1568 height 599
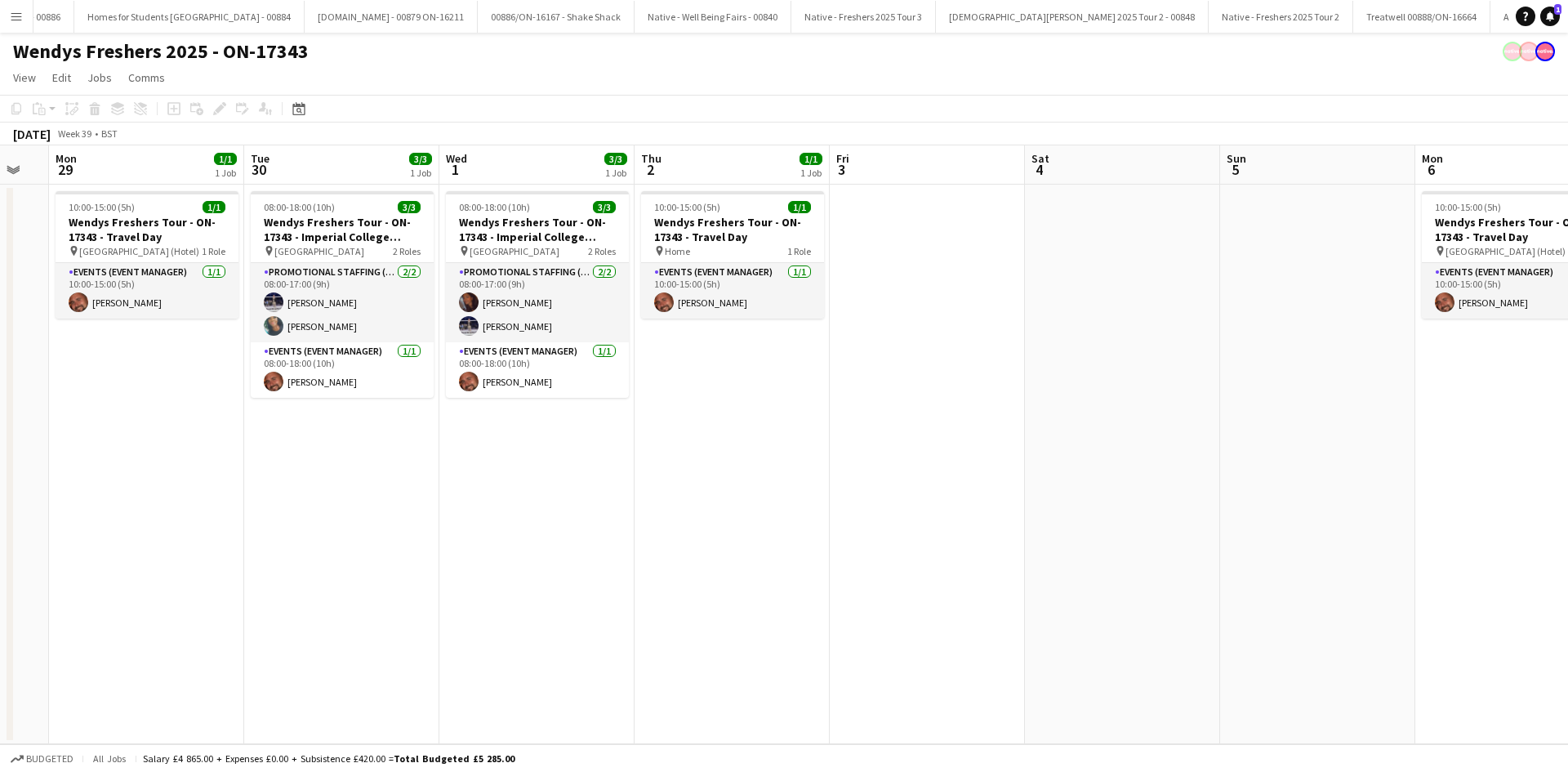
scroll to position [0, 332]
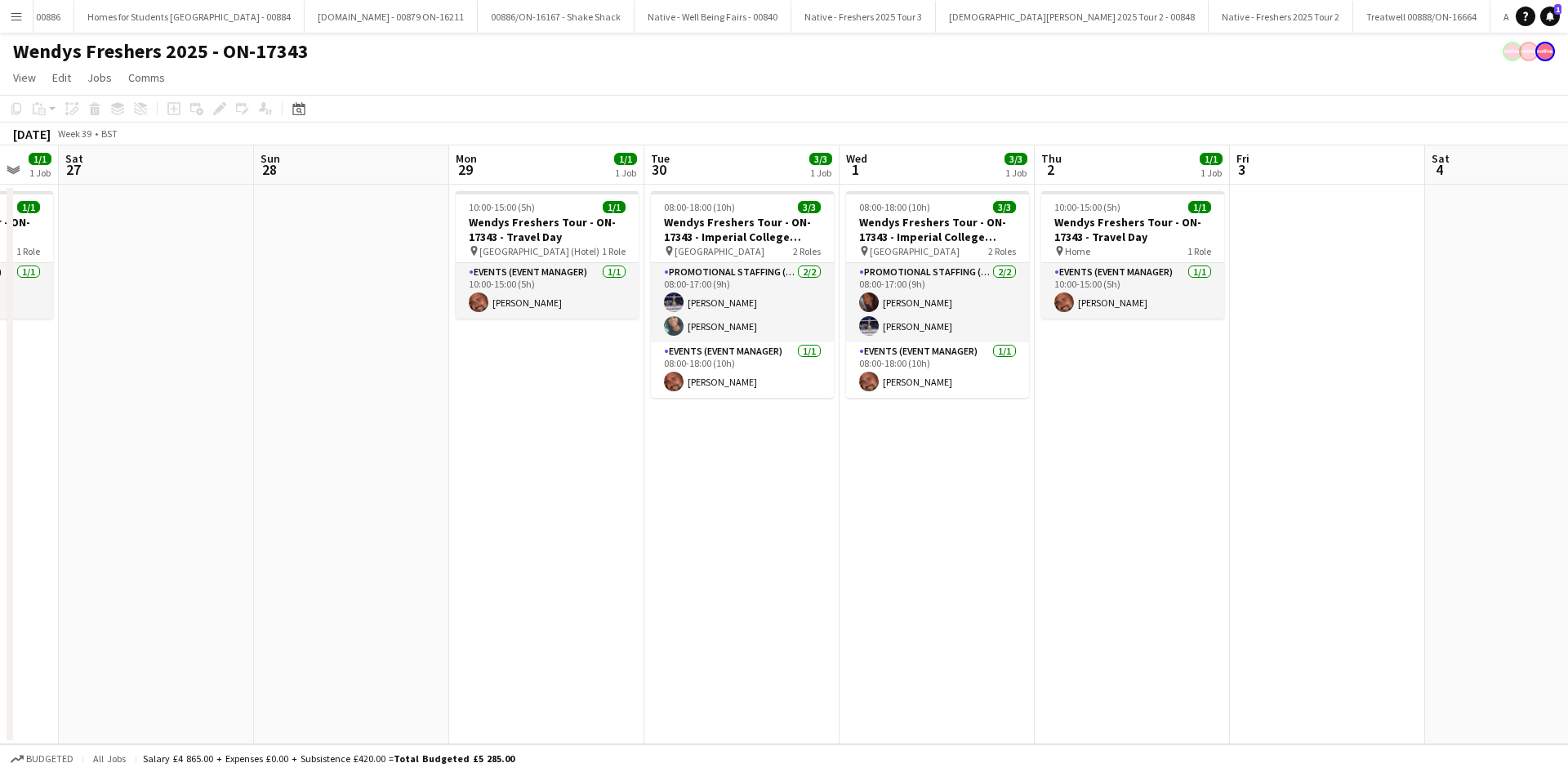
drag, startPoint x: 492, startPoint y: 369, endPoint x: 1600, endPoint y: 345, distance: 1108.3
click at [1567, 345] on html "Menu Boards Boards Boards All jobs Status Workforce Workforce My Workforce Recr…" at bounding box center [784, 386] width 1568 height 772
